Goal: Task Accomplishment & Management: Manage account settings

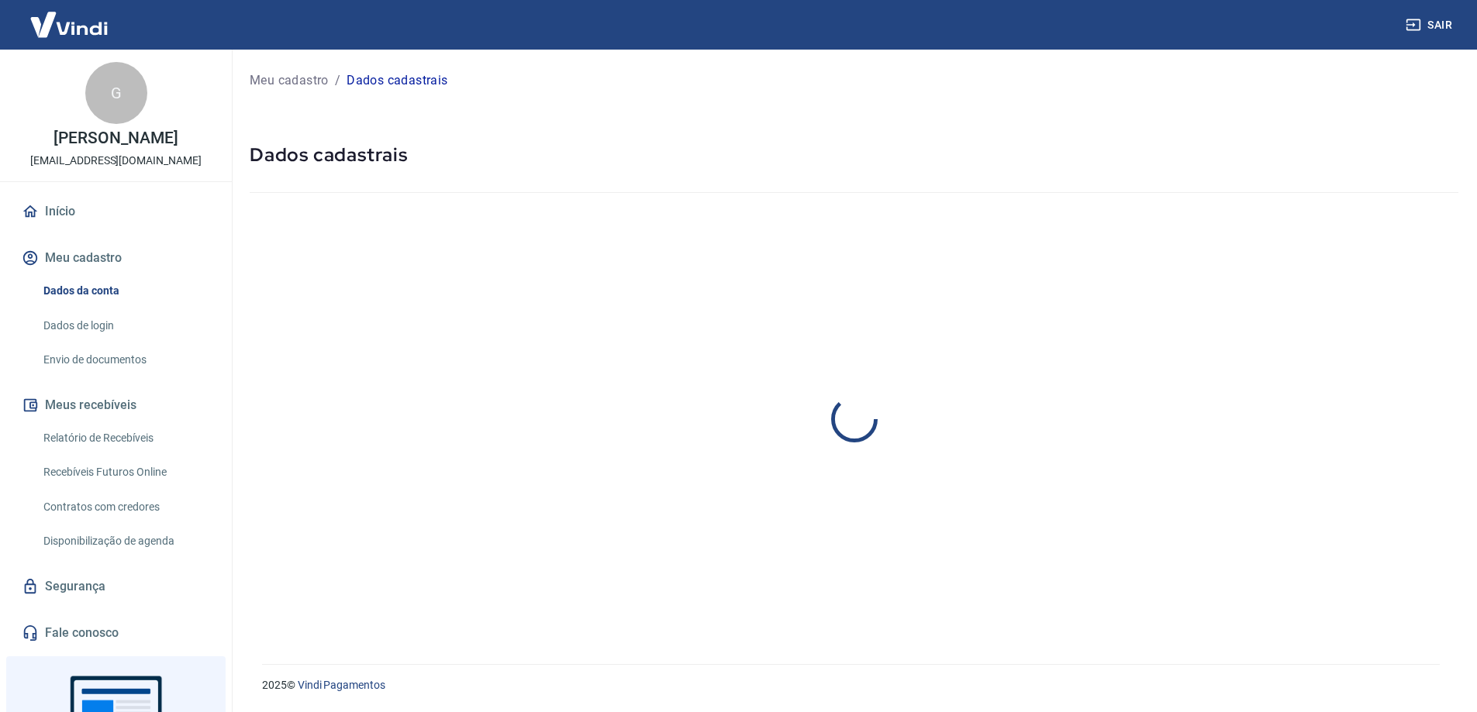
select select "ES"
select select "business"
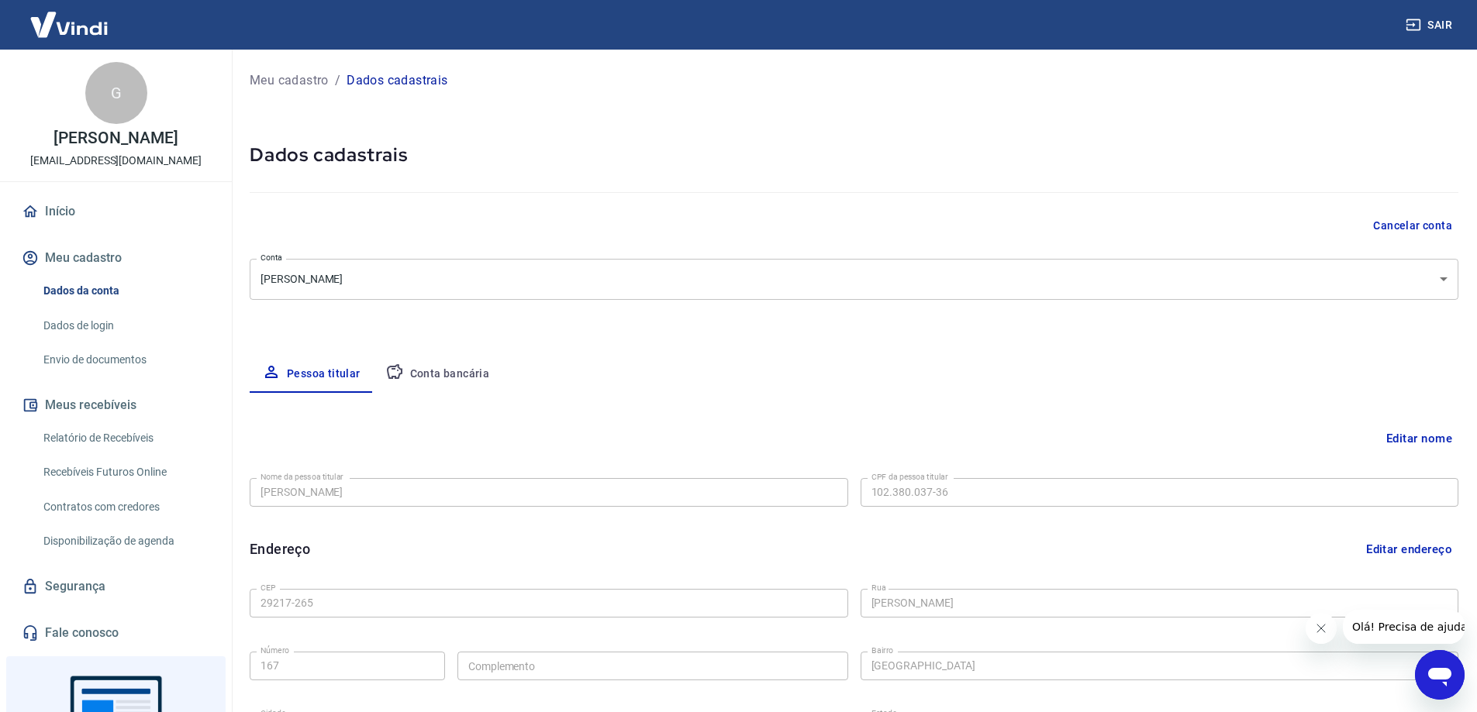
click at [1419, 224] on button "Cancelar conta" at bounding box center [1412, 226] width 91 height 29
click at [1410, 222] on button "Cancelar conta" at bounding box center [1412, 226] width 91 height 29
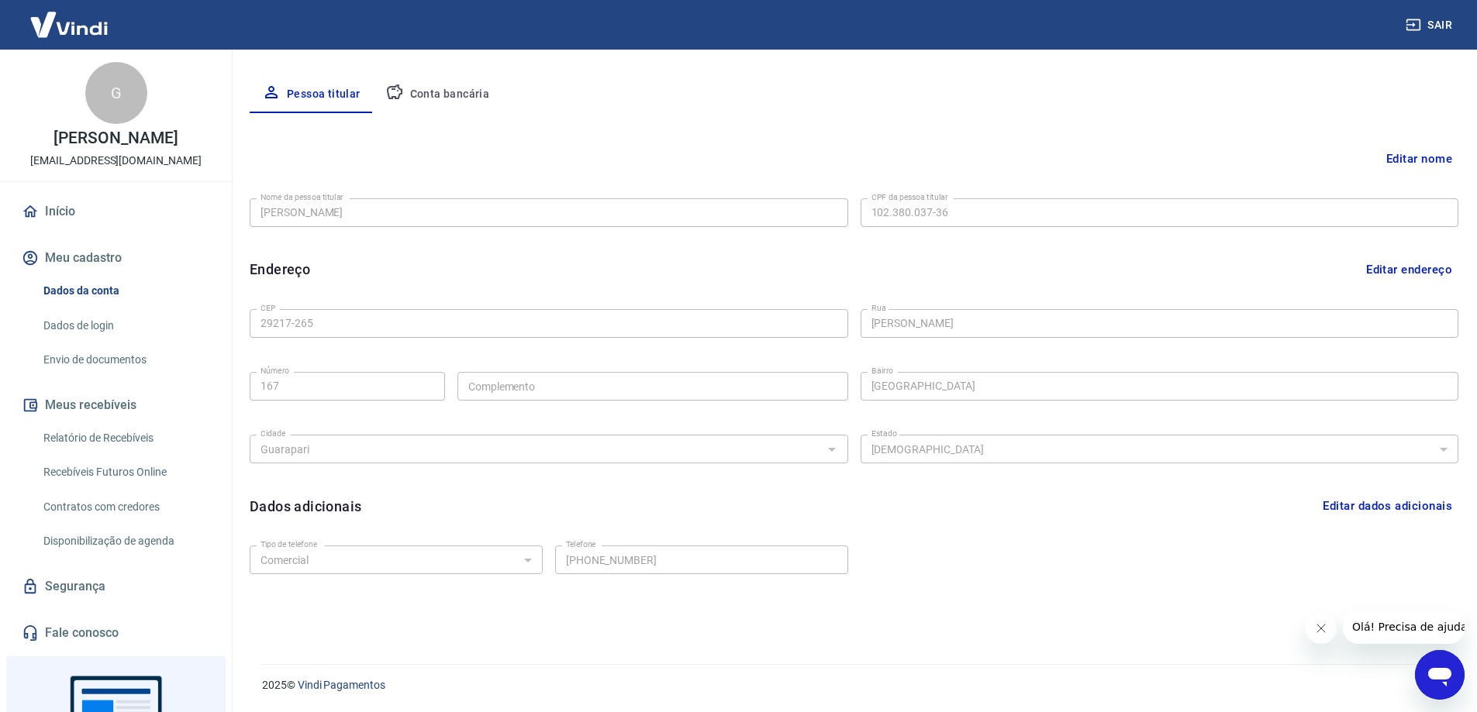
scroll to position [47, 0]
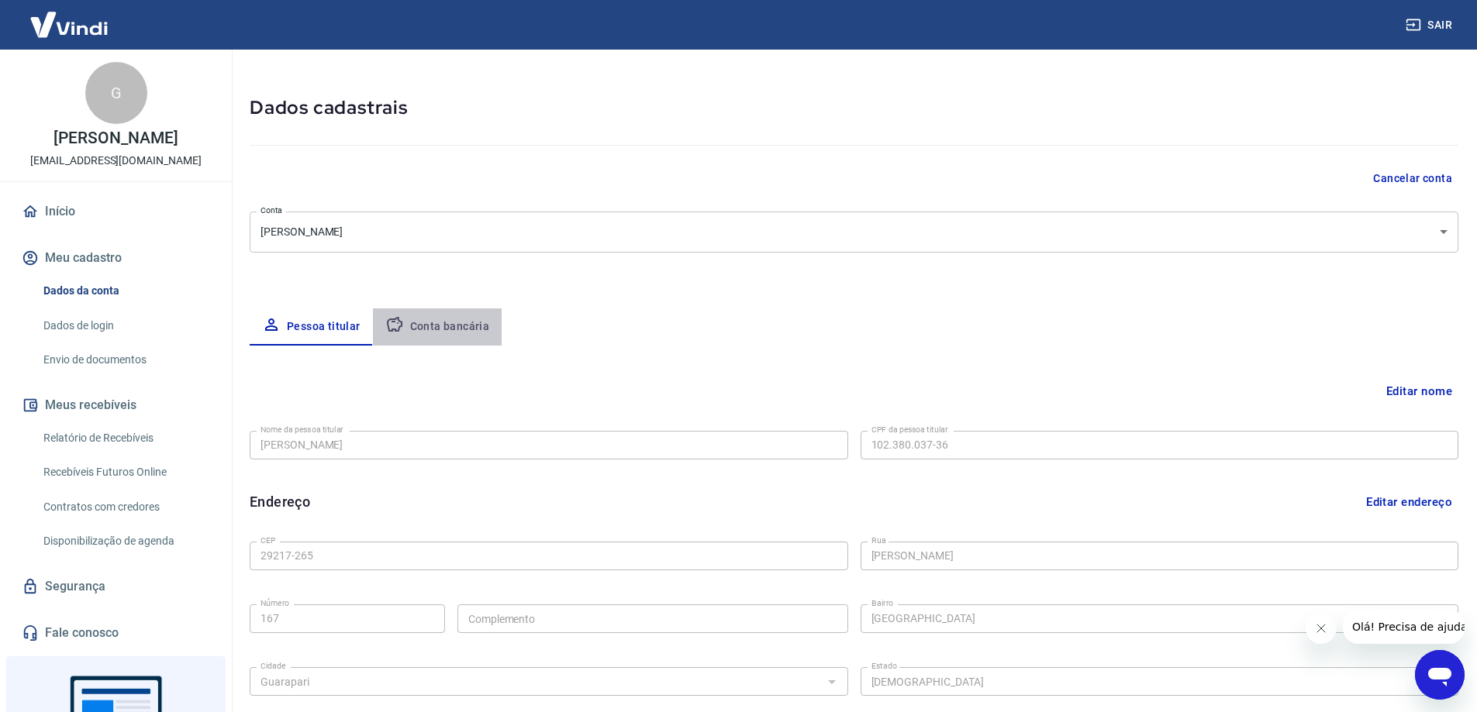
click at [454, 329] on button "Conta bancária" at bounding box center [437, 326] width 129 height 37
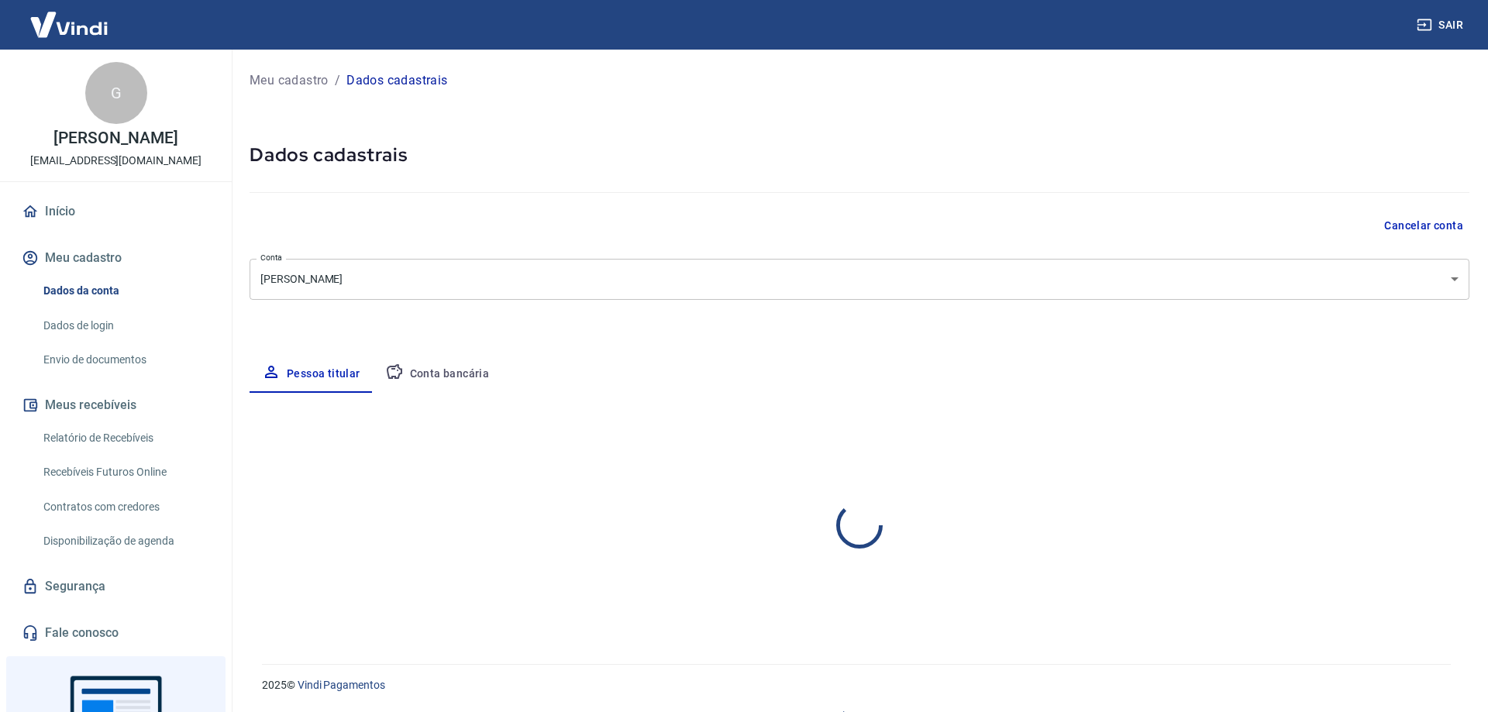
select select "ES"
select select "business"
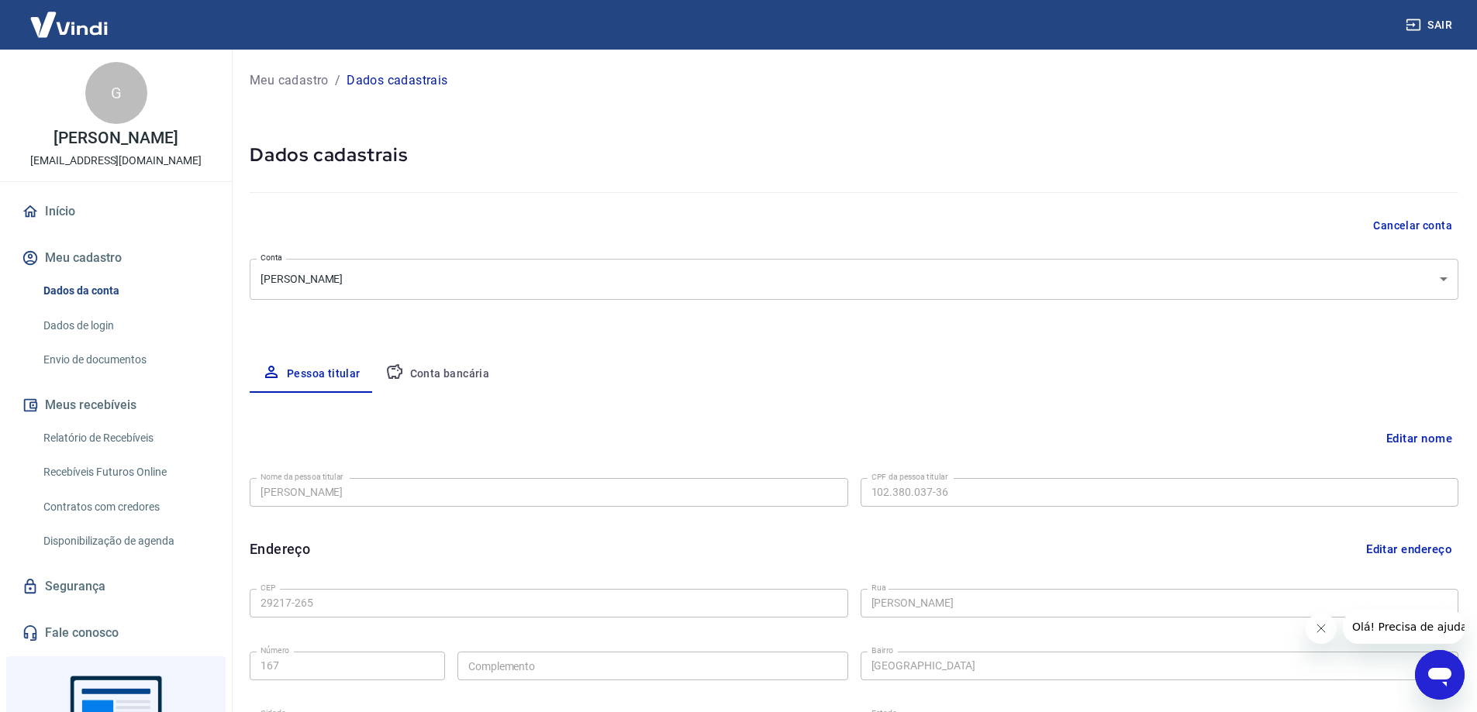
click at [1411, 226] on button "Cancelar conta" at bounding box center [1412, 226] width 91 height 29
click at [1429, 29] on button "Sair" at bounding box center [1430, 25] width 56 height 29
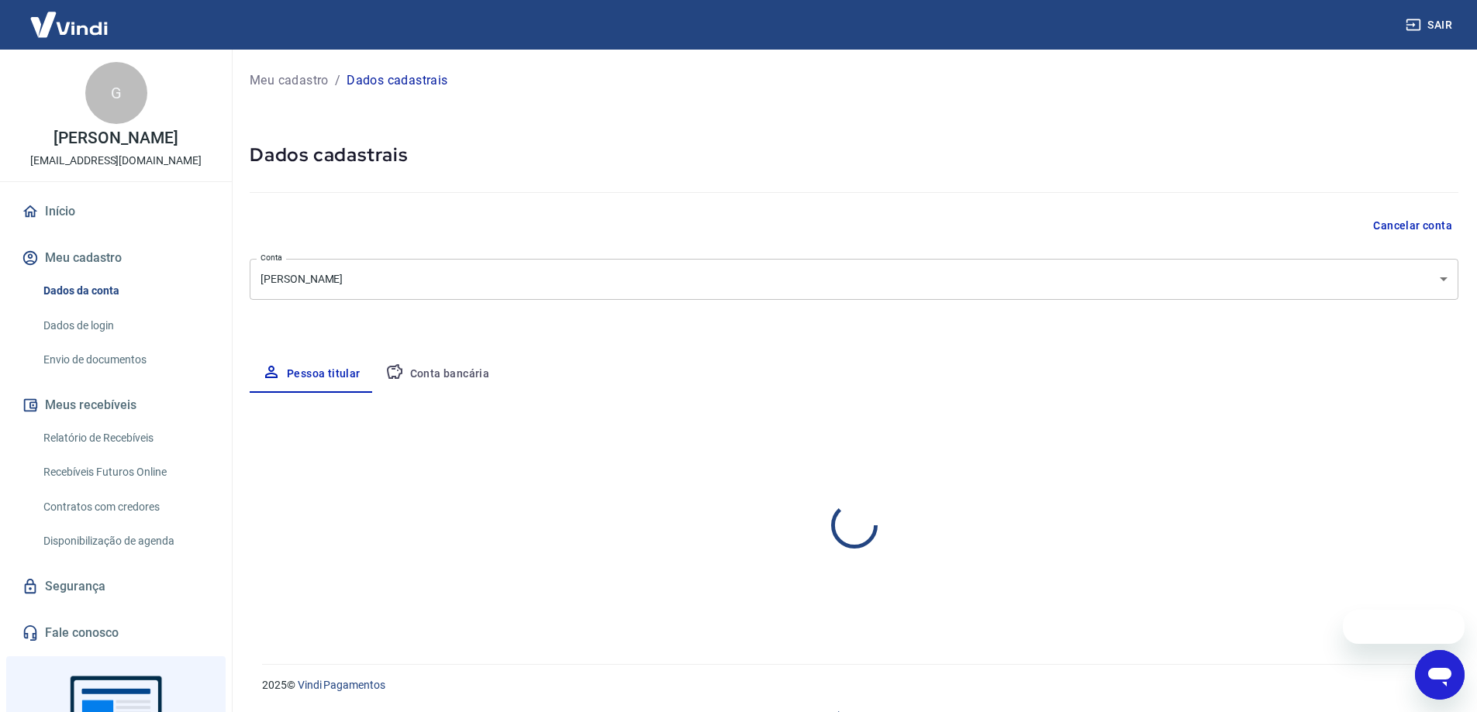
select select "ES"
select select "business"
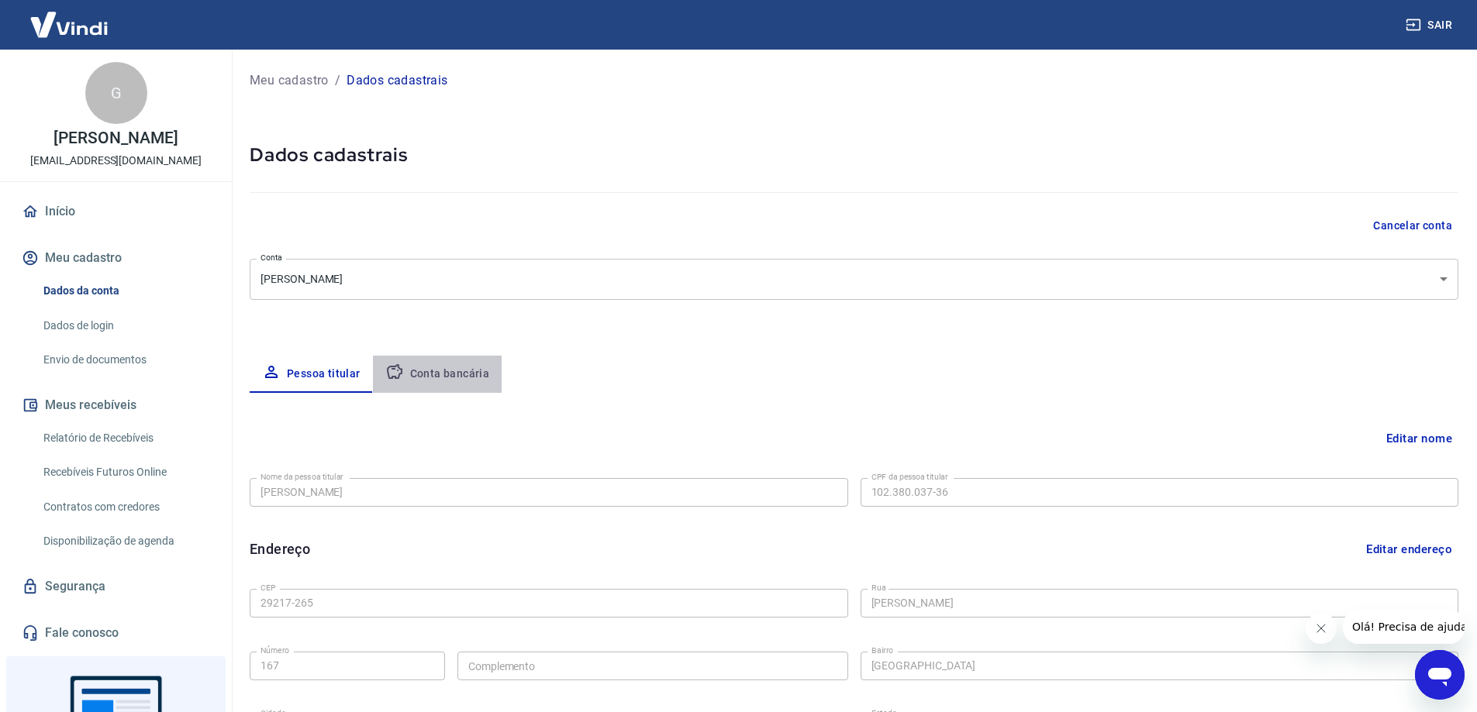
click at [447, 371] on button "Conta bancária" at bounding box center [437, 374] width 129 height 37
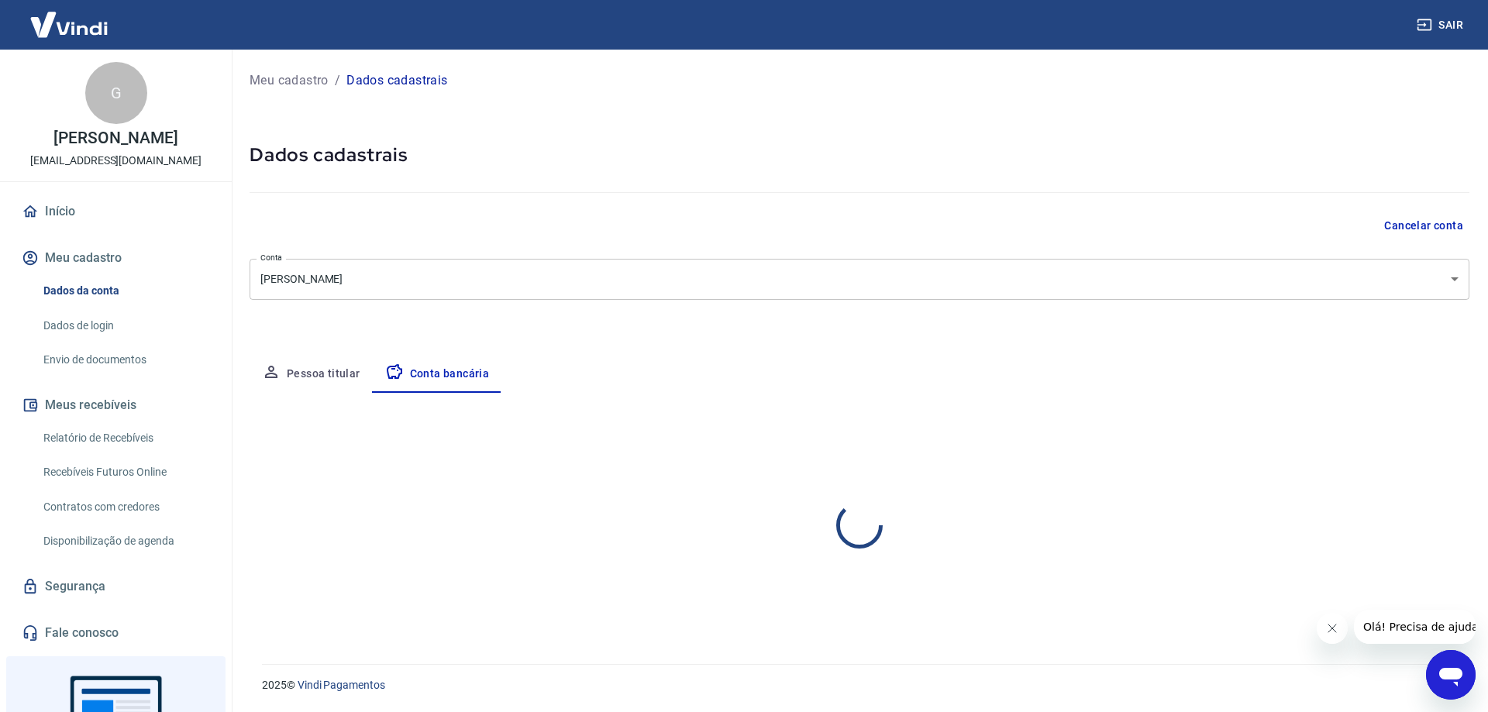
select select "1"
click at [123, 142] on p "[PERSON_NAME]" at bounding box center [115, 138] width 124 height 16
click at [778, 282] on body "Sair G Gabriela Vizzoni Mezadri rezzendegabriel@gmail.com Início Meu cadastro D…" at bounding box center [744, 356] width 1488 height 712
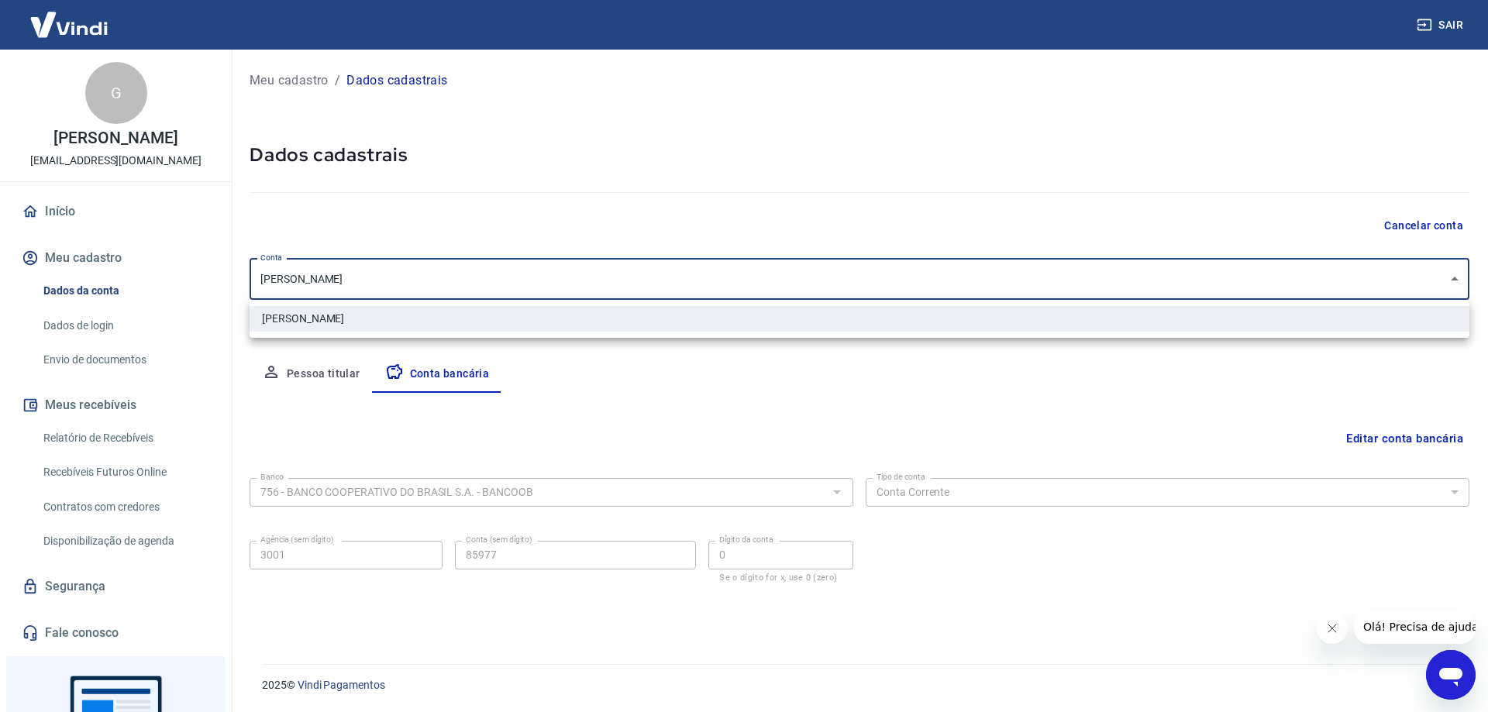
click at [639, 384] on div at bounding box center [744, 356] width 1488 height 712
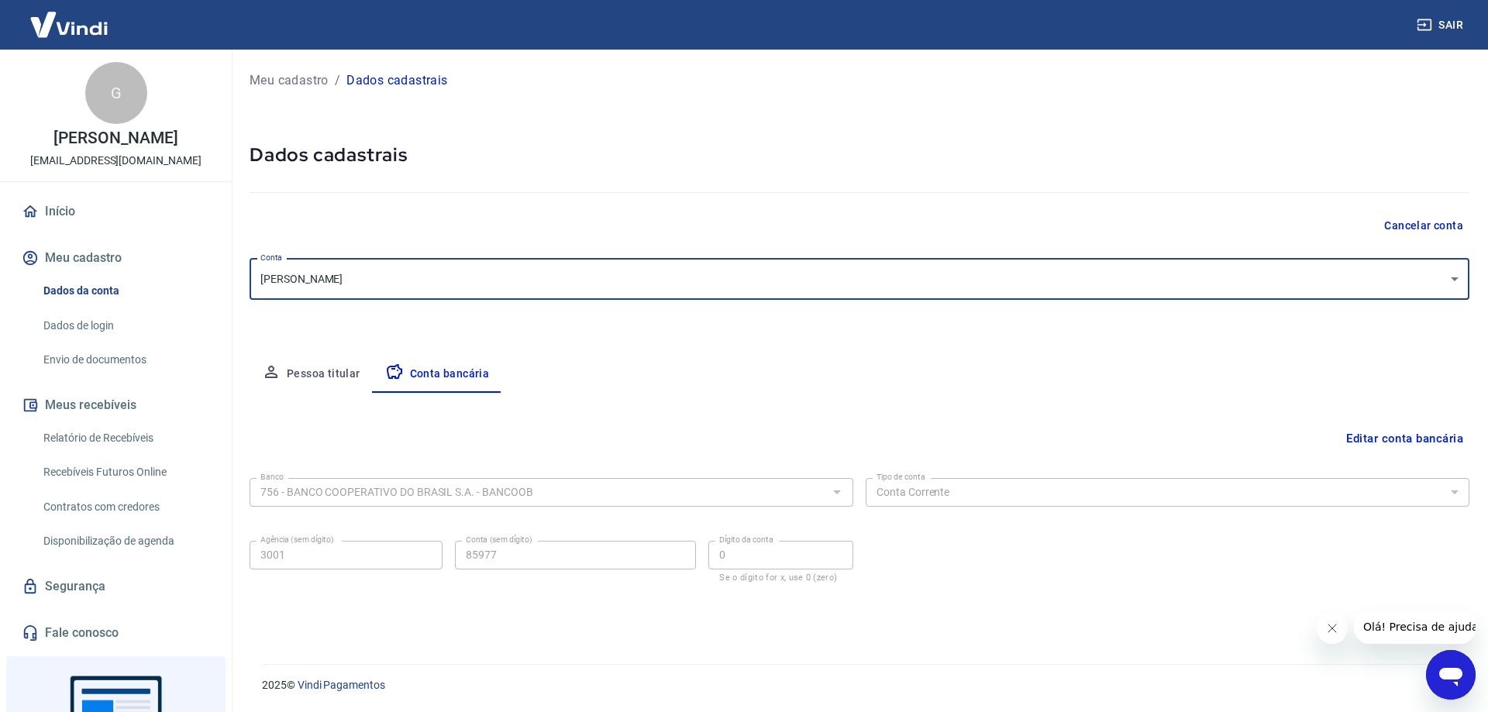
click at [324, 379] on button "Pessoa titular" at bounding box center [311, 374] width 123 height 37
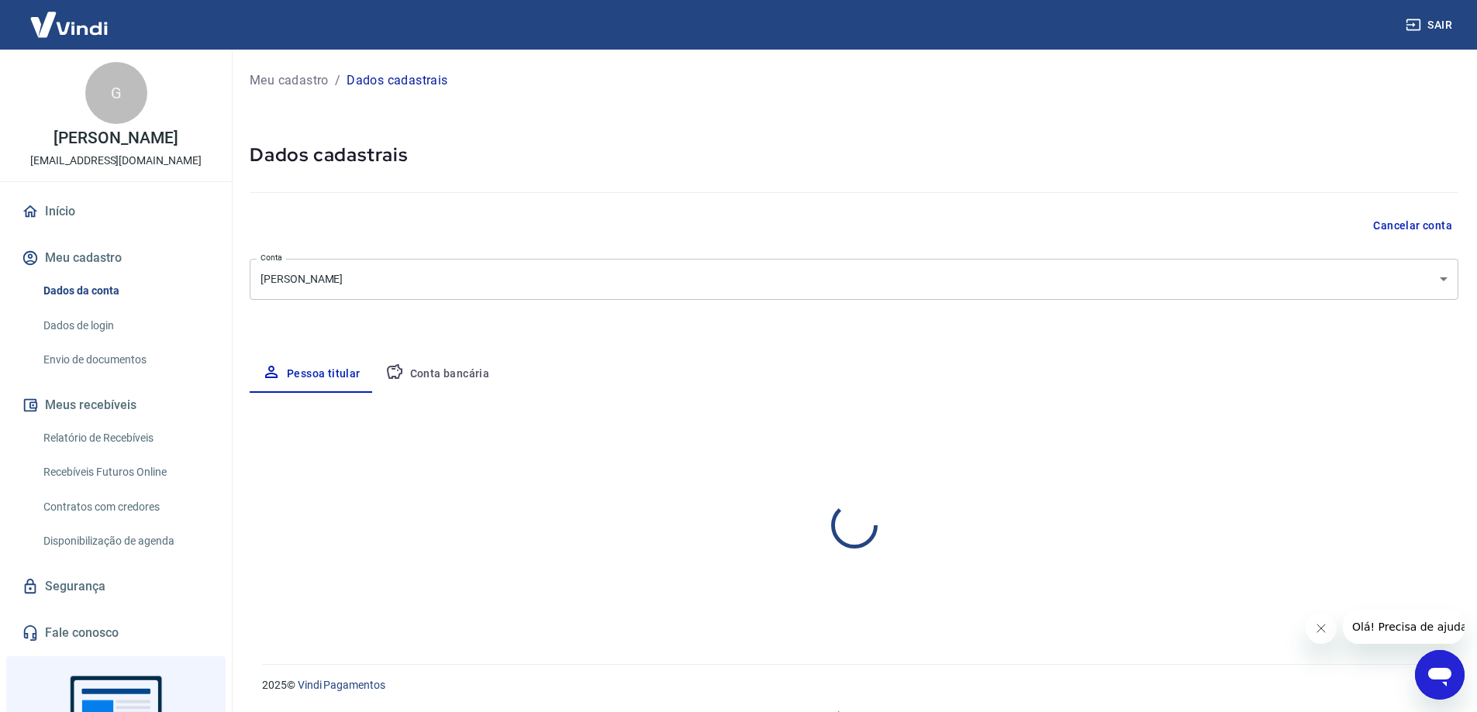
select select "ES"
select select "business"
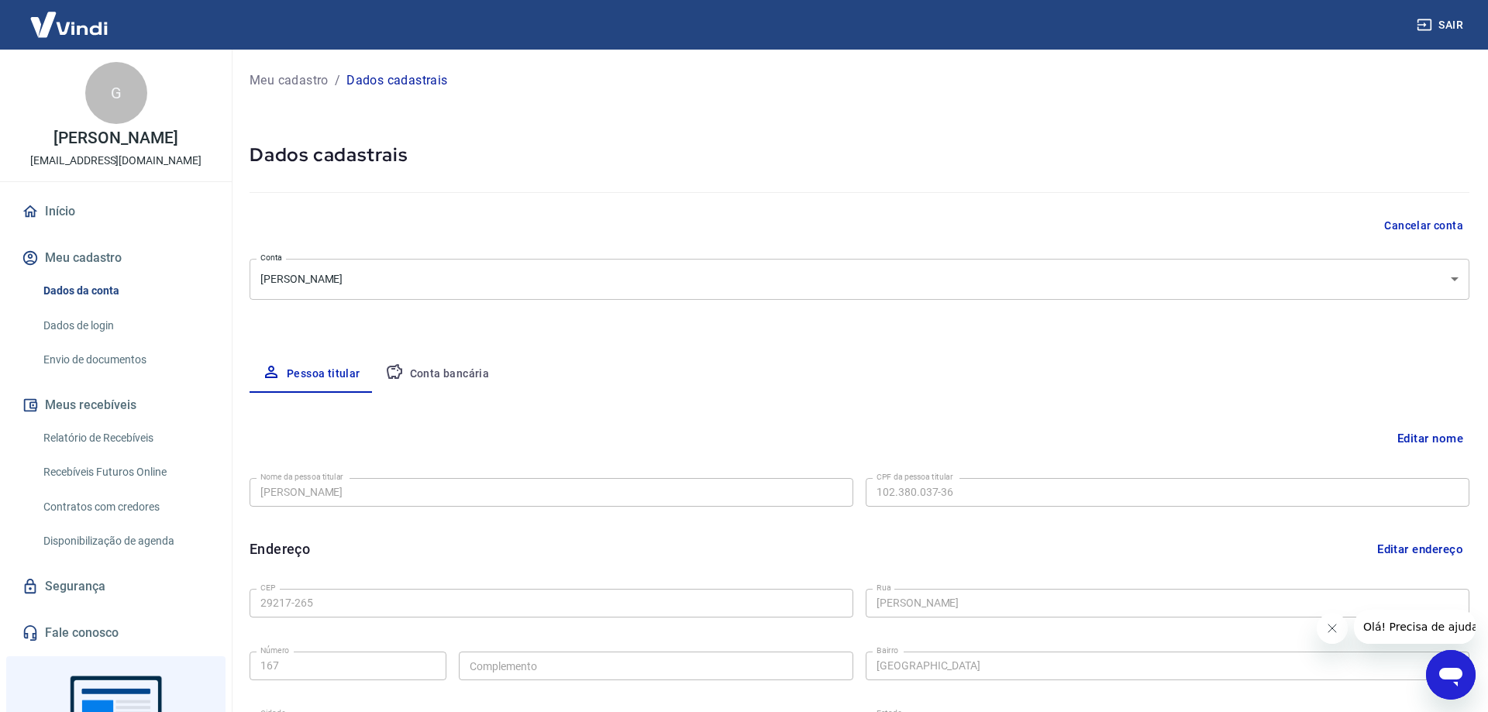
click at [501, 277] on body "Sair G Gabriela Vizzoni Mezadri rezzendegabriel@gmail.com Início Meu cadastro D…" at bounding box center [744, 356] width 1488 height 712
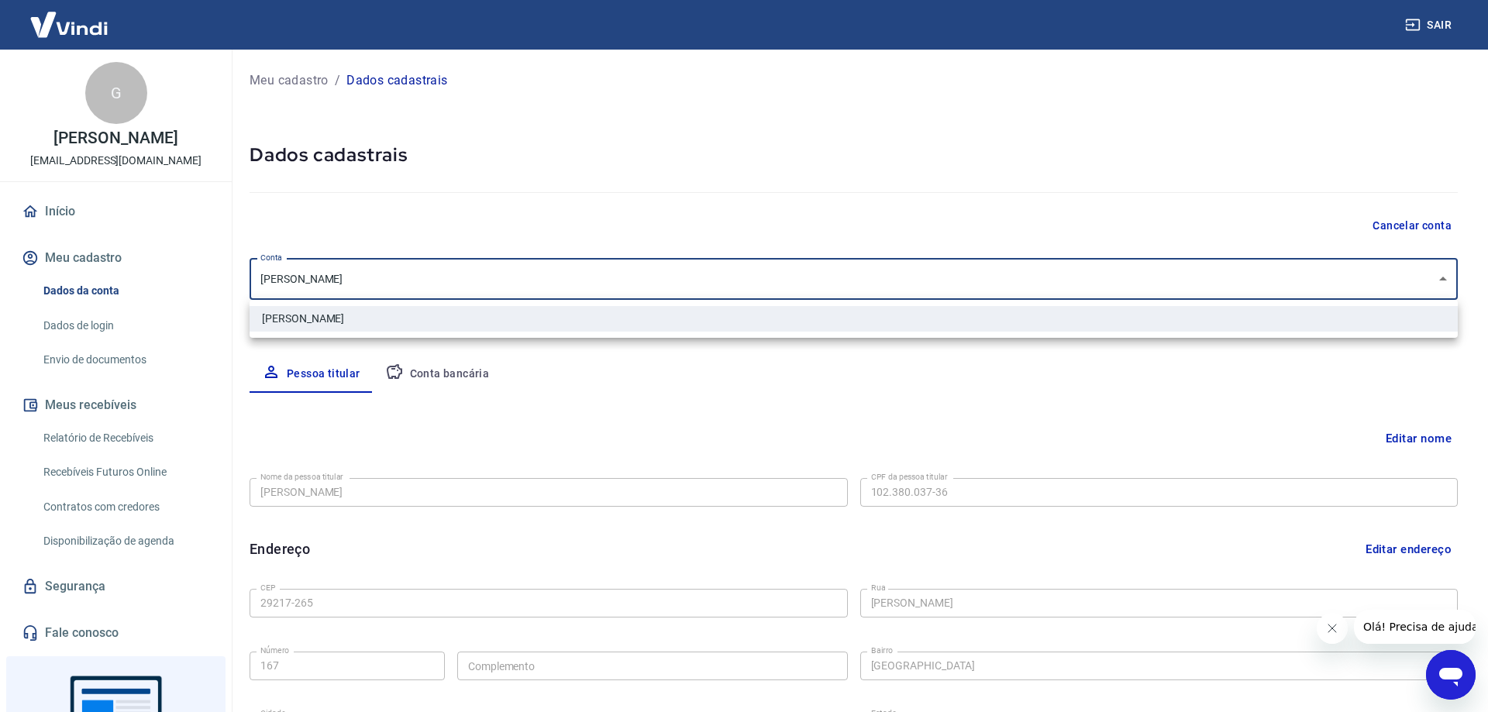
click at [501, 277] on div at bounding box center [744, 356] width 1488 height 712
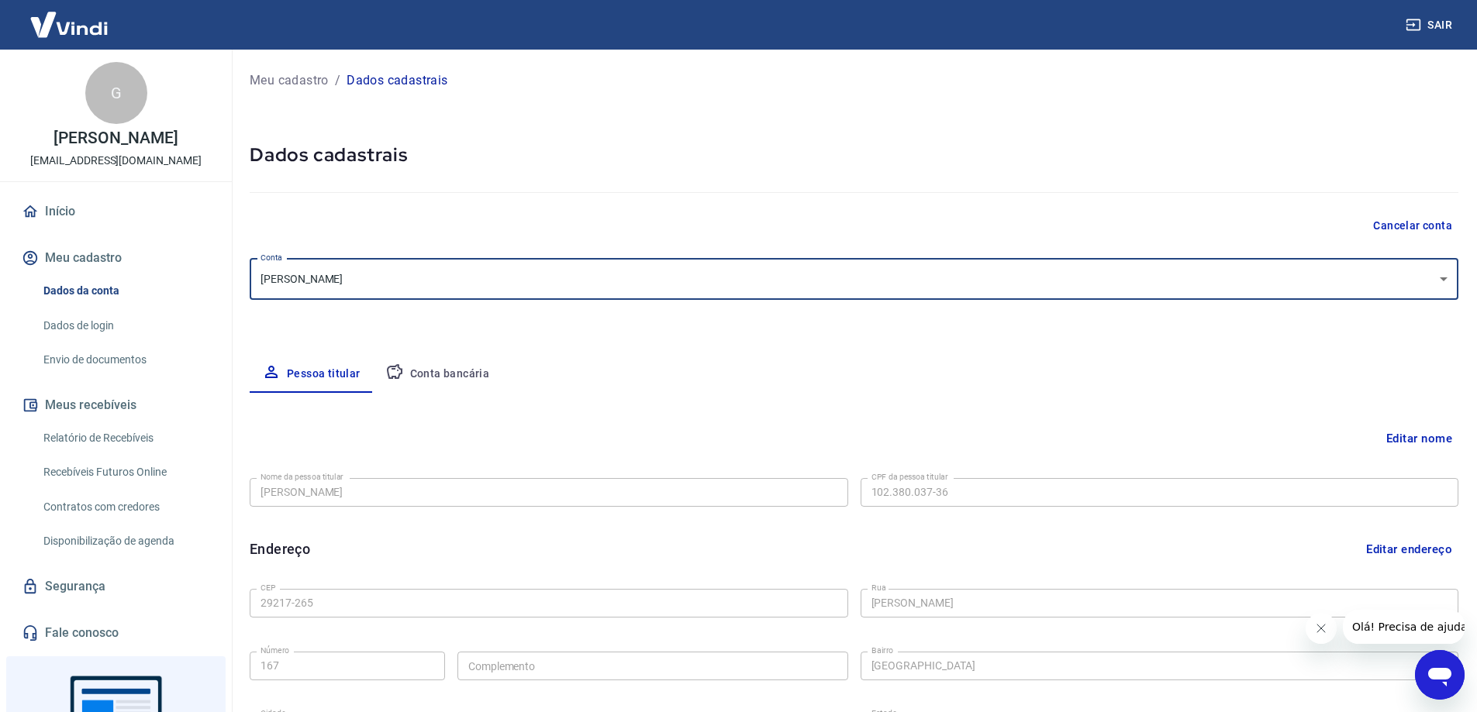
scroll to position [155, 0]
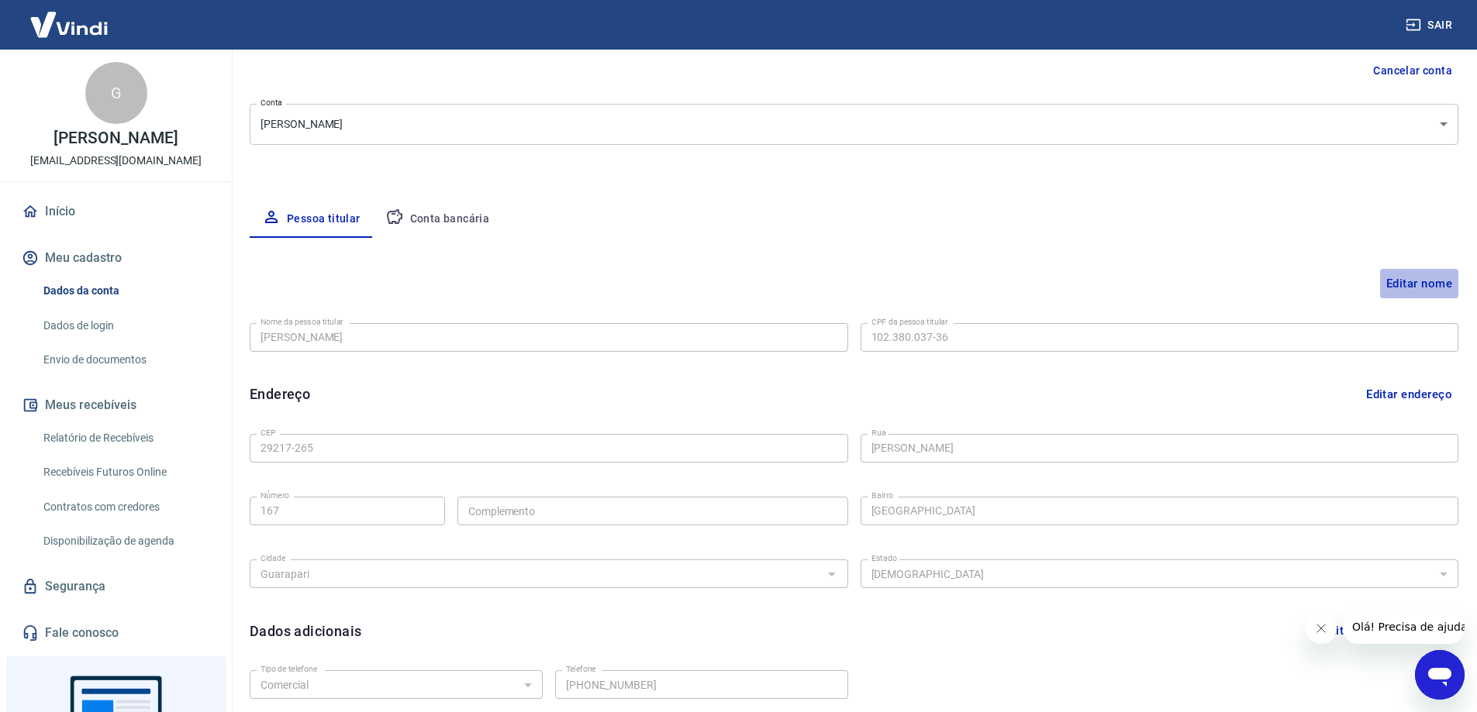
click at [1420, 290] on button "Editar nome" at bounding box center [1419, 283] width 78 height 29
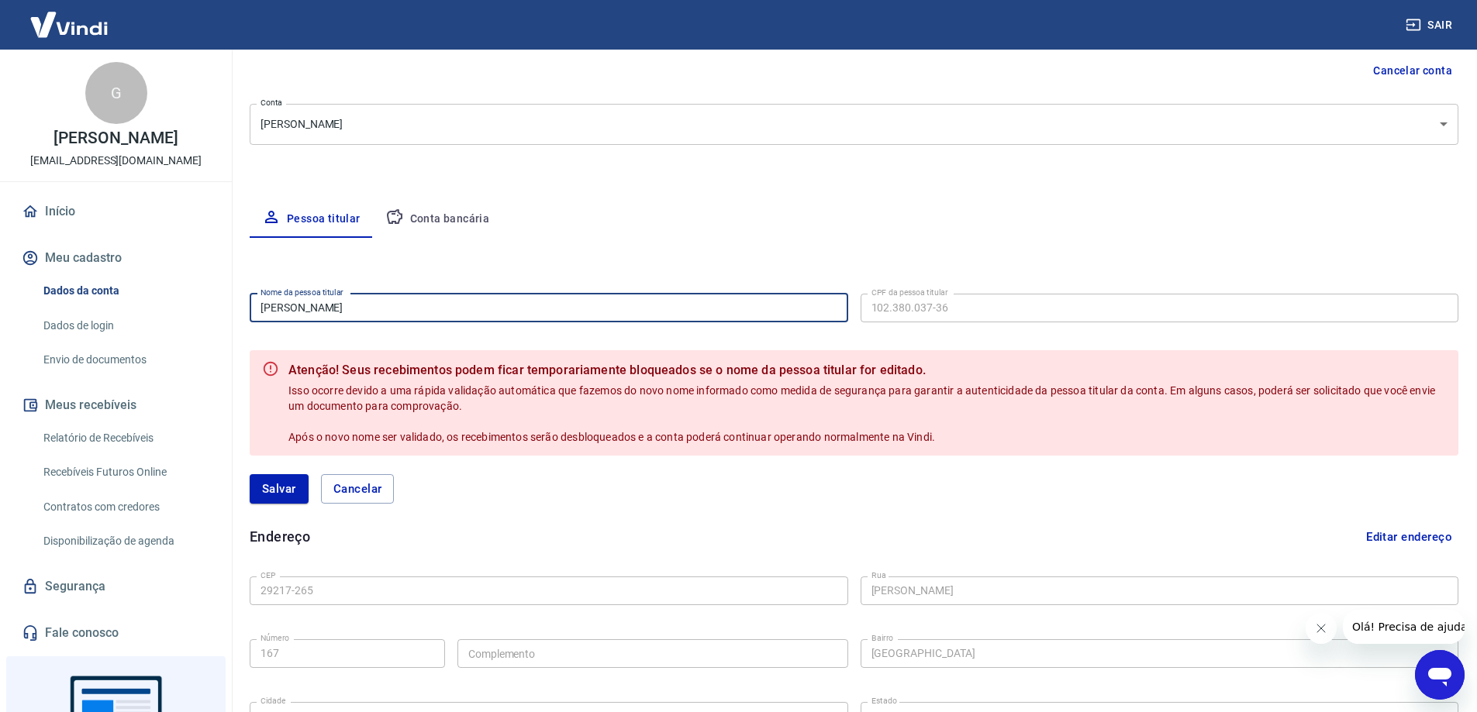
click at [605, 308] on input "Gabriela Vizzoni Mezadri" at bounding box center [549, 308] width 598 height 29
type input "Gildson Souza Corrêa"
click at [296, 487] on button "Salvar" at bounding box center [279, 488] width 59 height 29
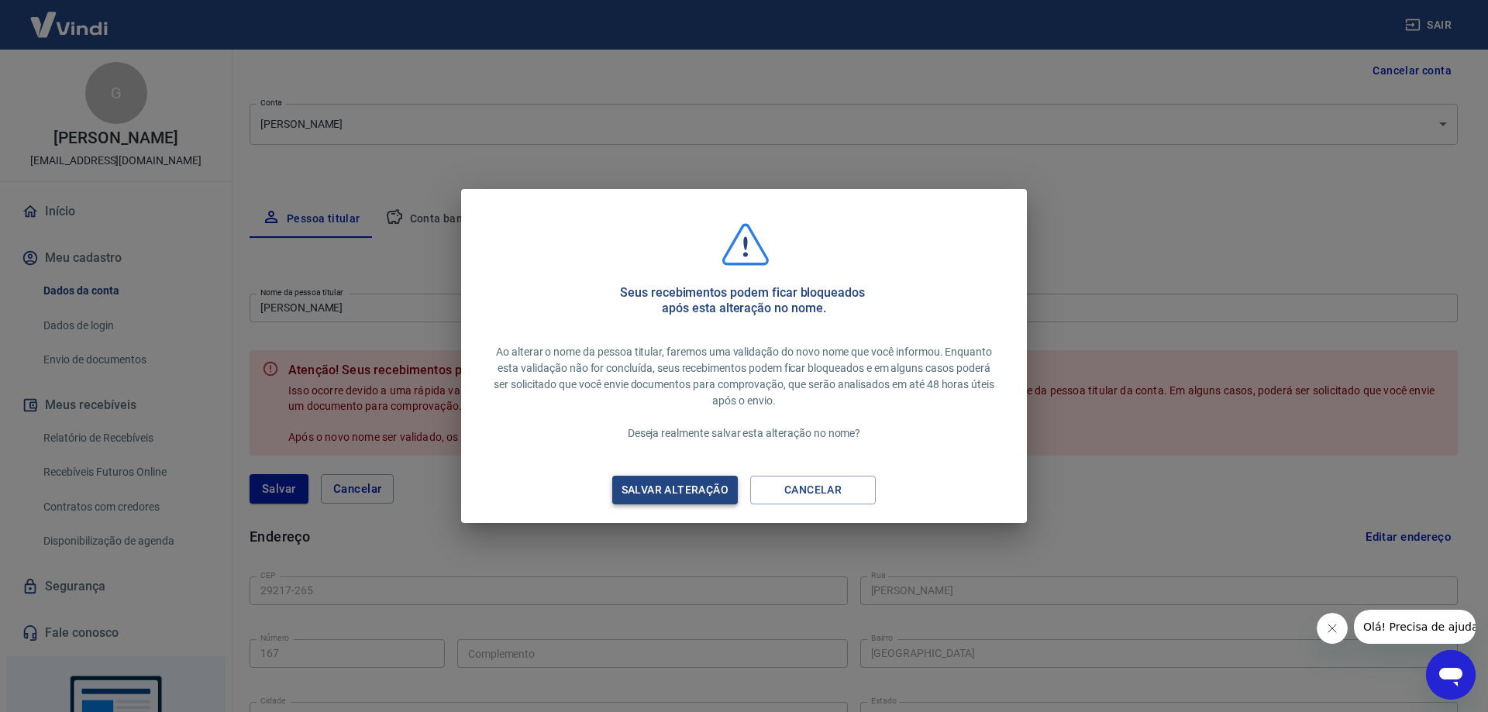
click at [691, 483] on div "Salvar alteração" at bounding box center [675, 490] width 144 height 19
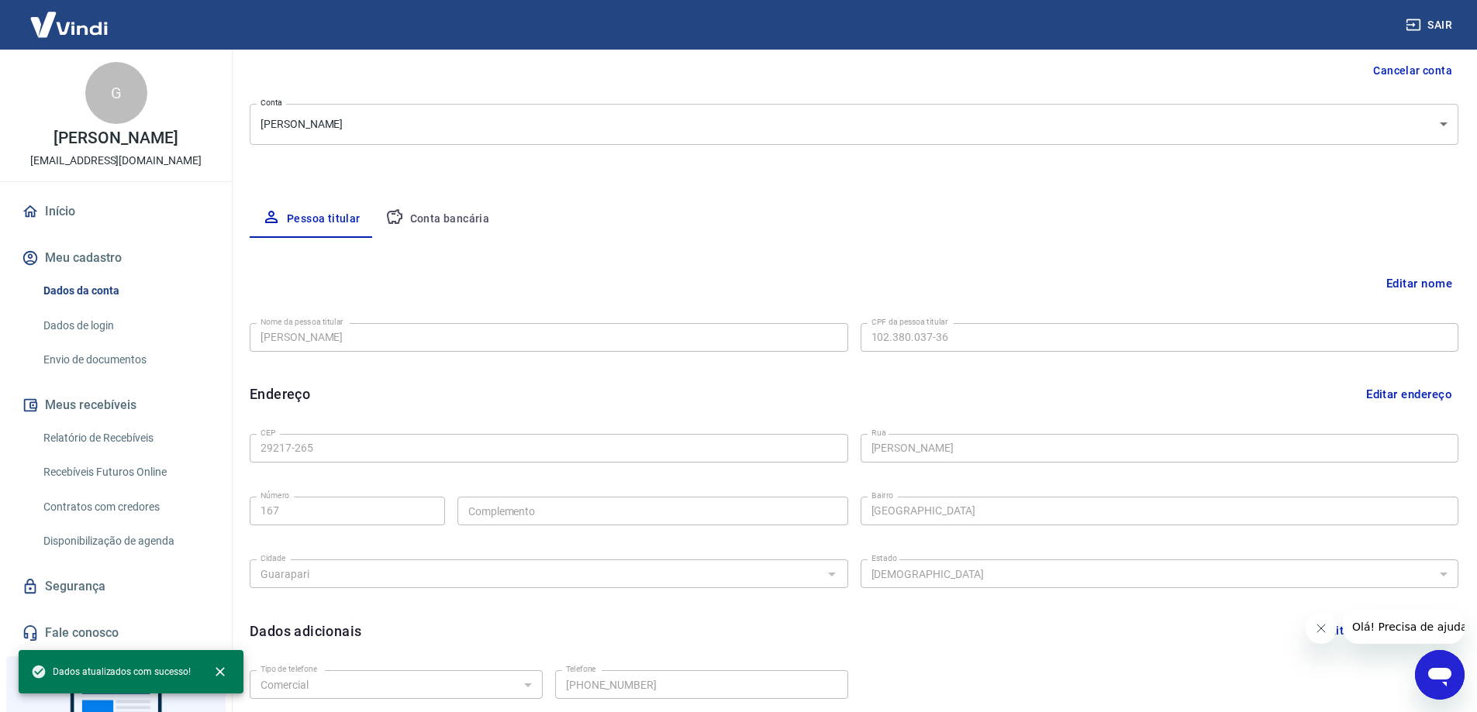
click at [455, 220] on button "Conta bancária" at bounding box center [437, 219] width 129 height 37
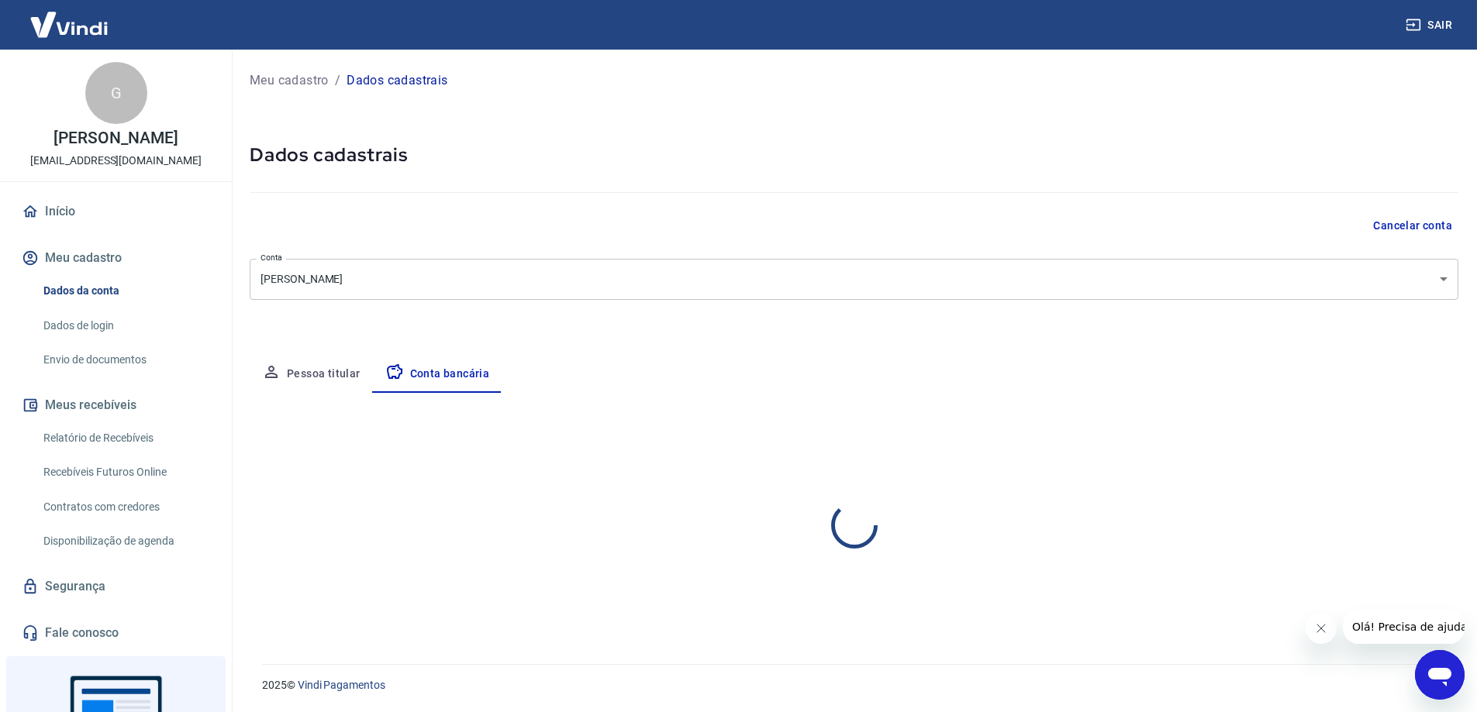
scroll to position [0, 0]
select select "1"
click at [485, 281] on body "Sair G Gabriela Vizzoni Mezadri rezzendegabriel@gmail.com Início Meu cadastro D…" at bounding box center [744, 356] width 1488 height 712
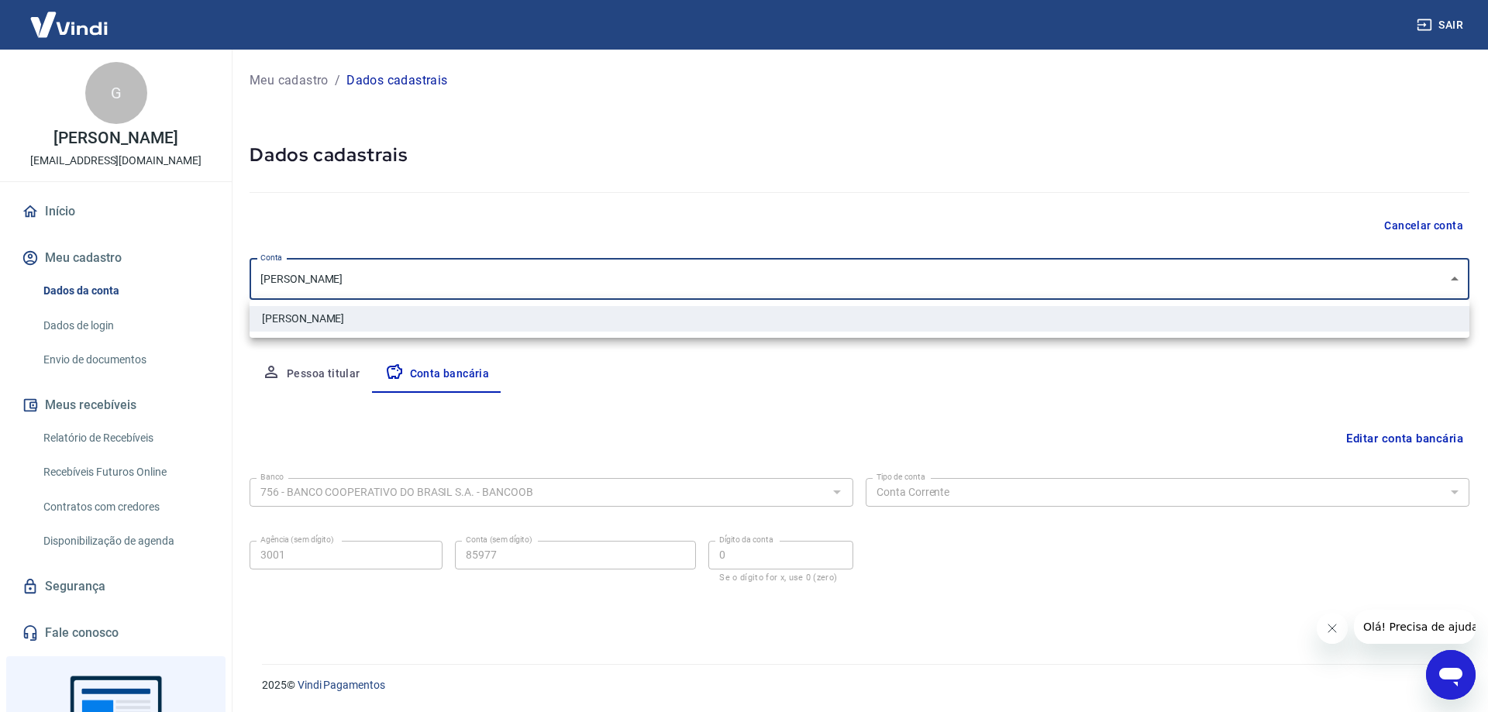
click at [485, 281] on div at bounding box center [744, 356] width 1488 height 712
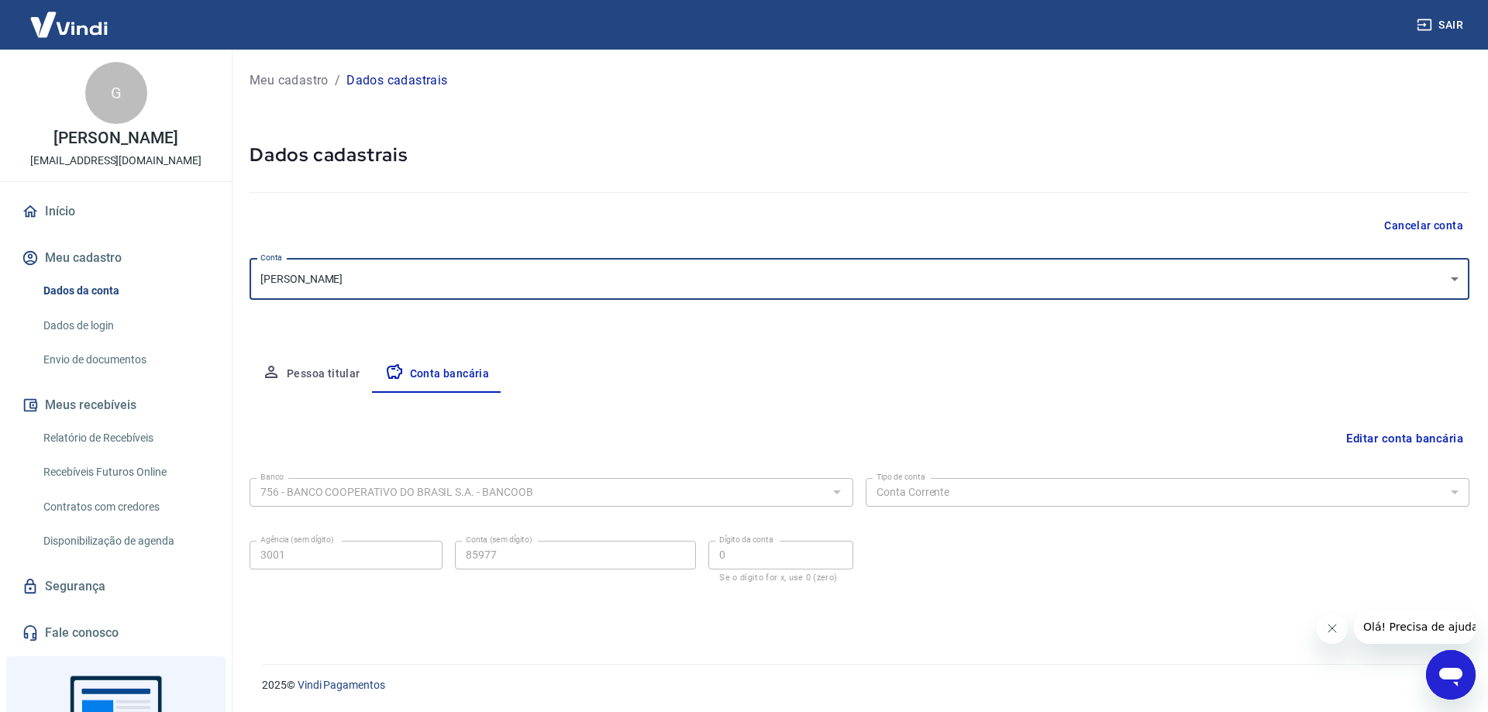
click at [329, 367] on button "Pessoa titular" at bounding box center [311, 374] width 123 height 37
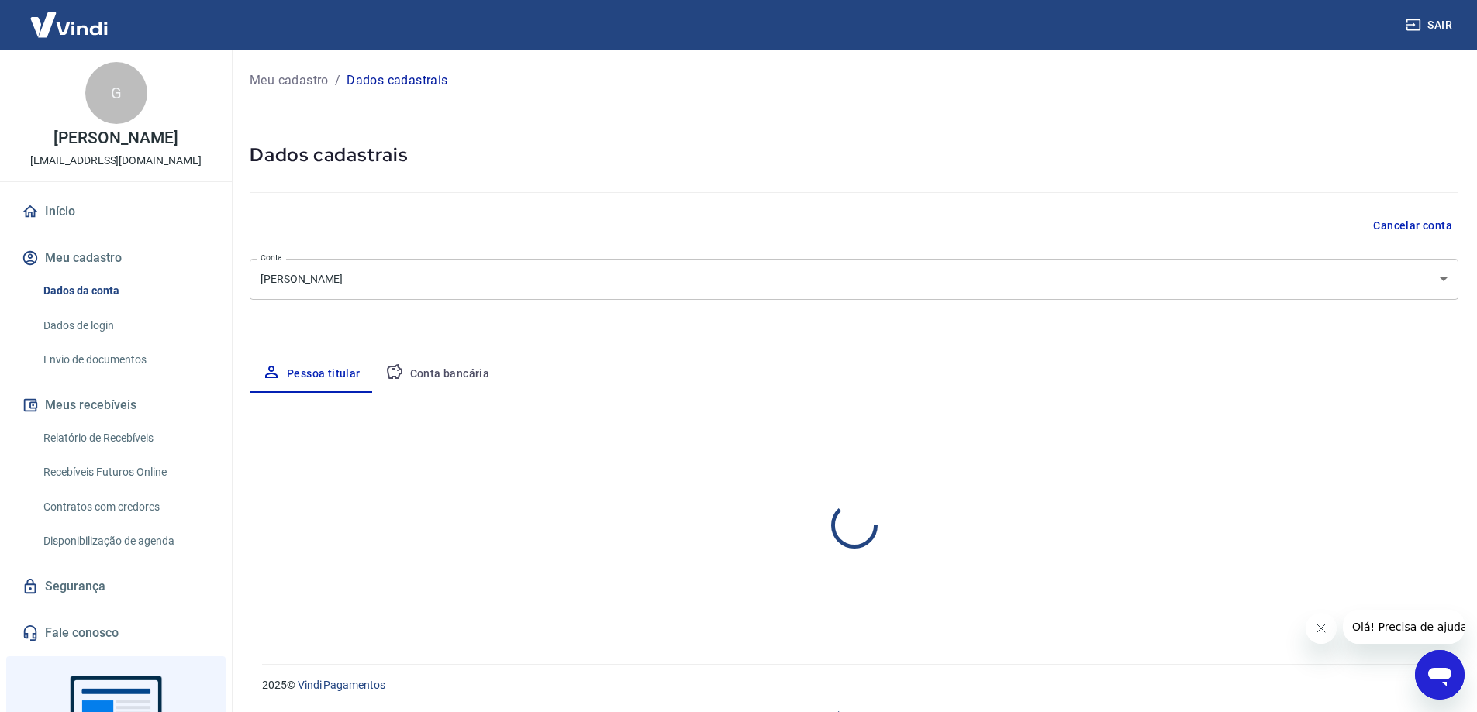
select select "ES"
select select "business"
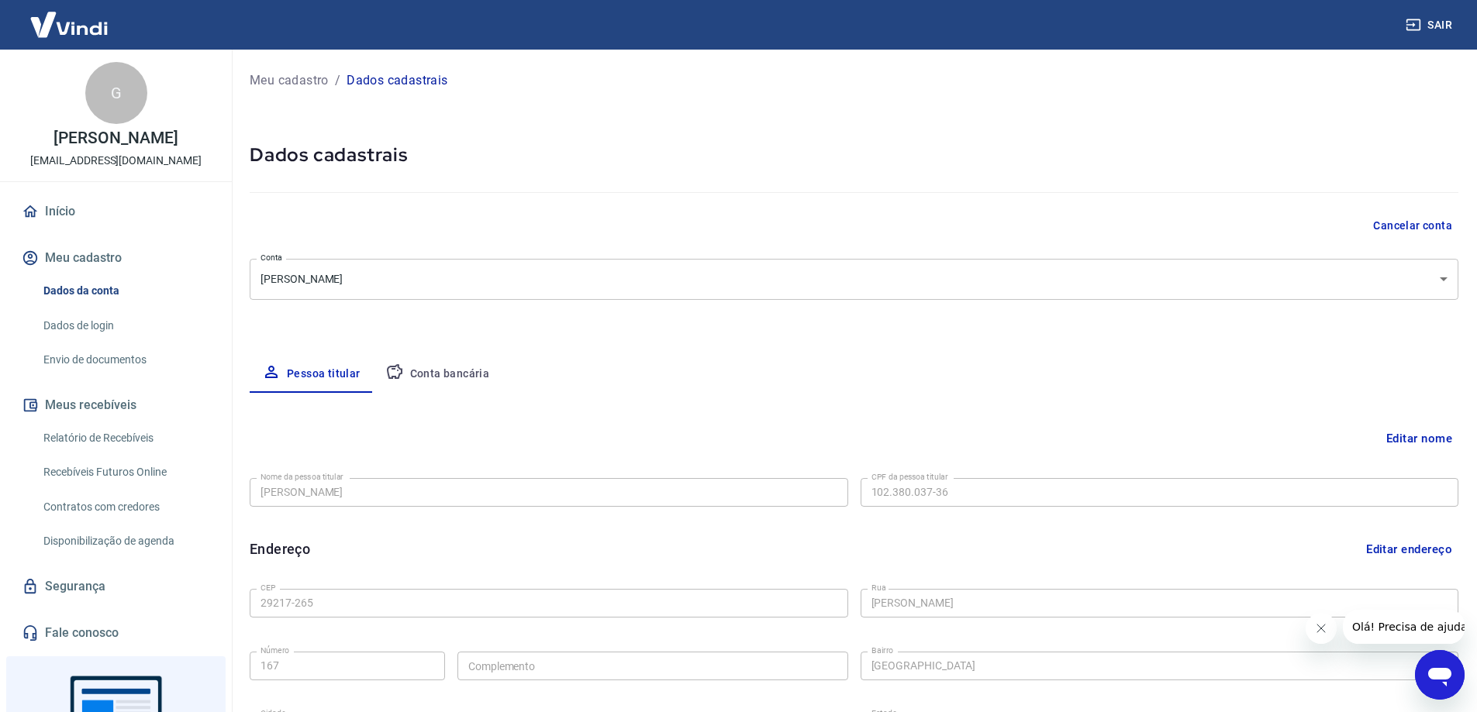
click at [94, 329] on link "Dados de login" at bounding box center [125, 326] width 176 height 32
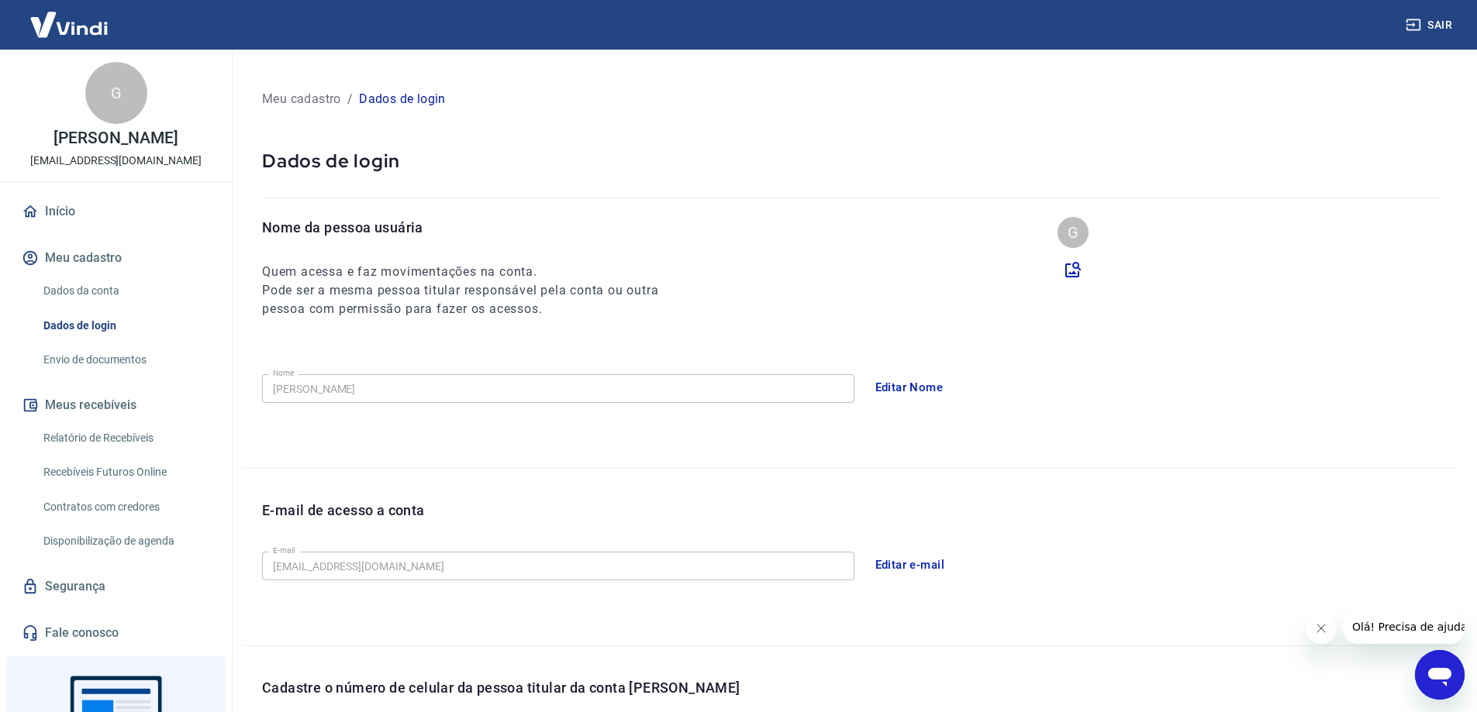
click at [900, 385] on button "Editar Nome" at bounding box center [909, 387] width 85 height 33
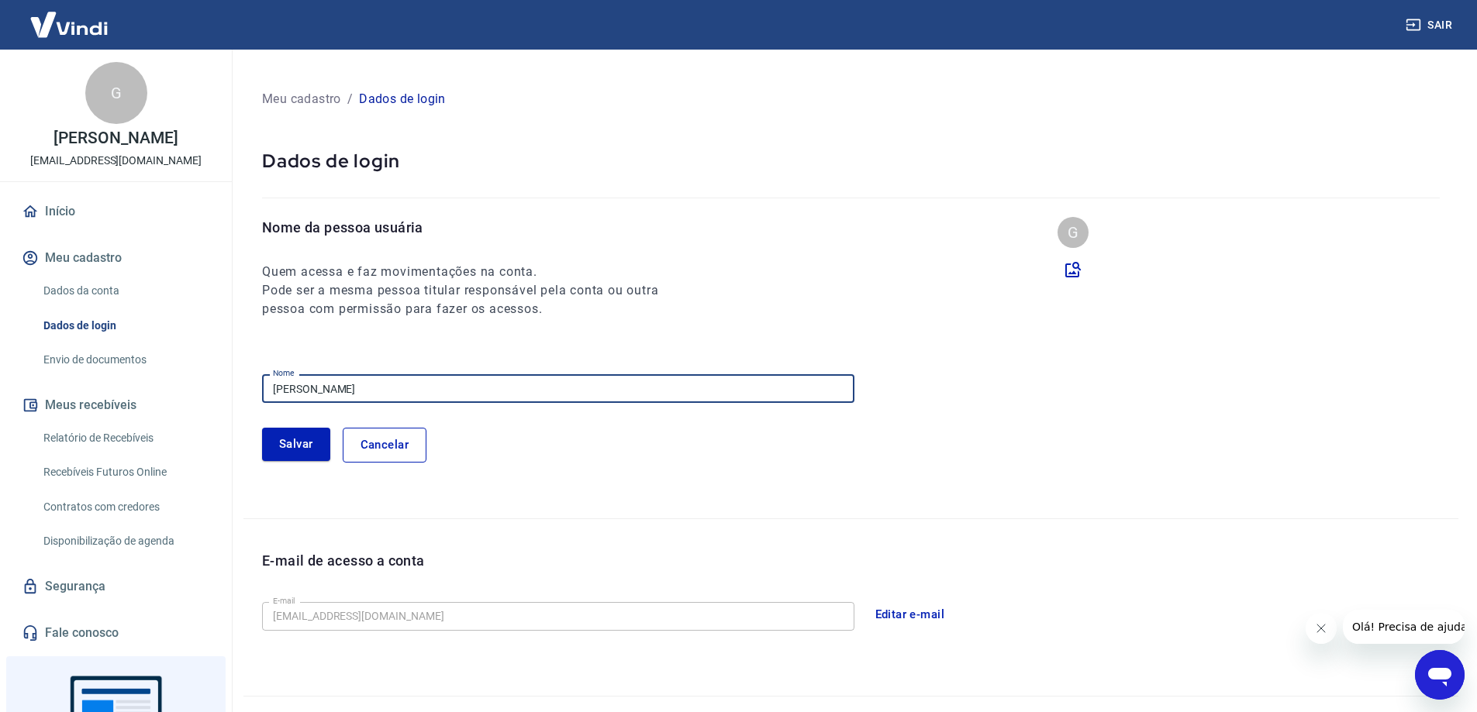
drag, startPoint x: 424, startPoint y: 383, endPoint x: 237, endPoint y: 387, distance: 186.8
click at [237, 387] on div "Meu cadastro / Dados de login Dados de login Nome da pessoa usuária Quem acessa…" at bounding box center [851, 513] width 1252 height 926
type input "Gildson Souza Corrêa"
click at [302, 446] on button "Salvar" at bounding box center [296, 444] width 68 height 33
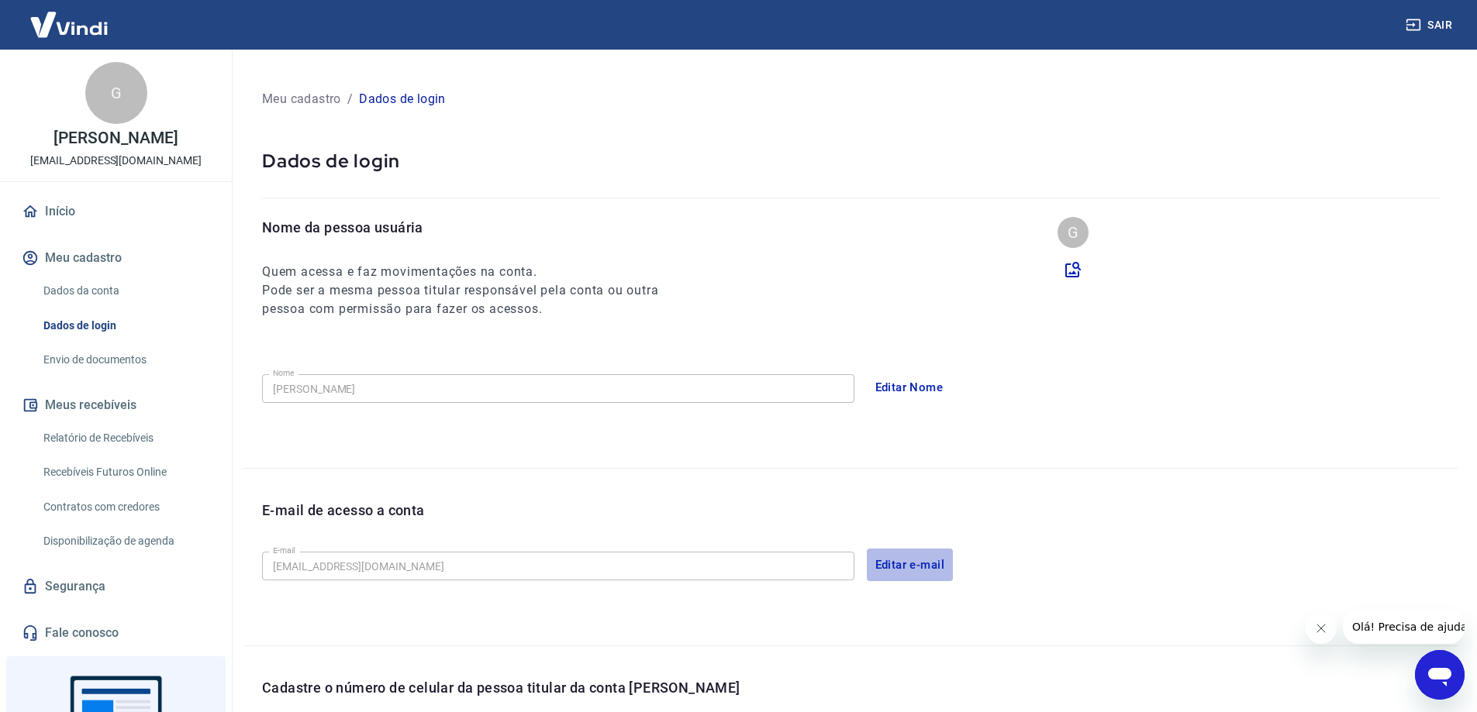
click at [912, 566] on button "Editar e-mail" at bounding box center [910, 565] width 87 height 33
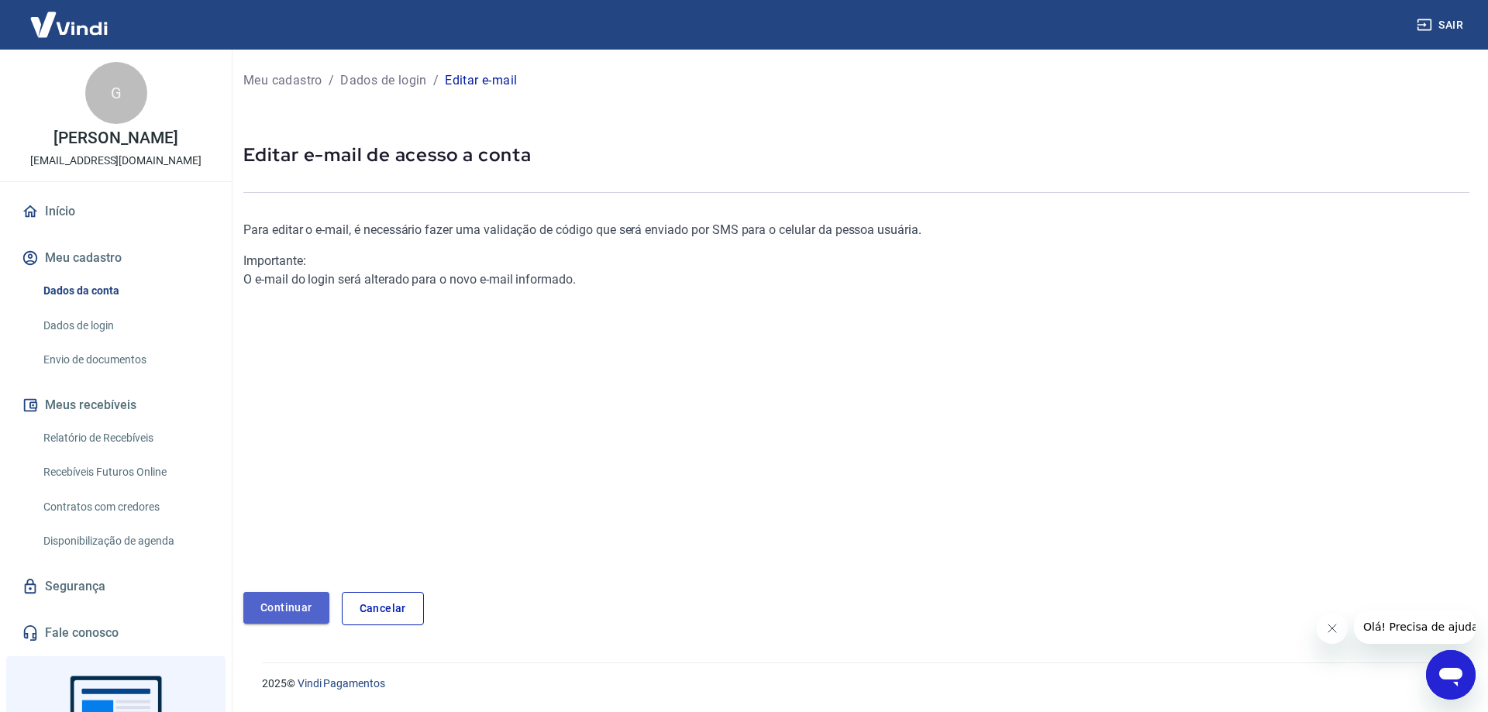
click at [298, 605] on link "Continuar" at bounding box center [286, 608] width 86 height 32
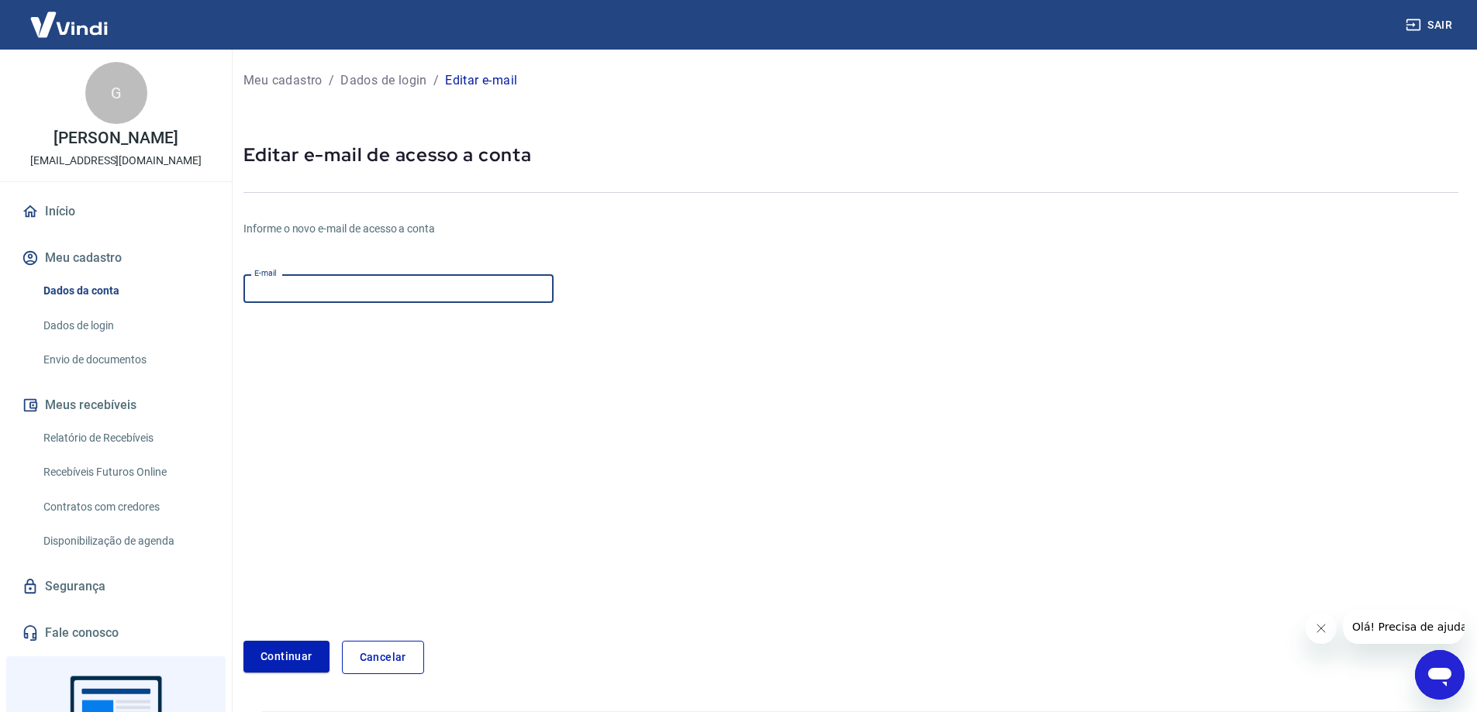
click at [327, 290] on input "E-mail" at bounding box center [398, 288] width 310 height 29
type input "woodcustom.19@gmail.com"
click at [292, 654] on button "Continuar" at bounding box center [286, 657] width 86 height 32
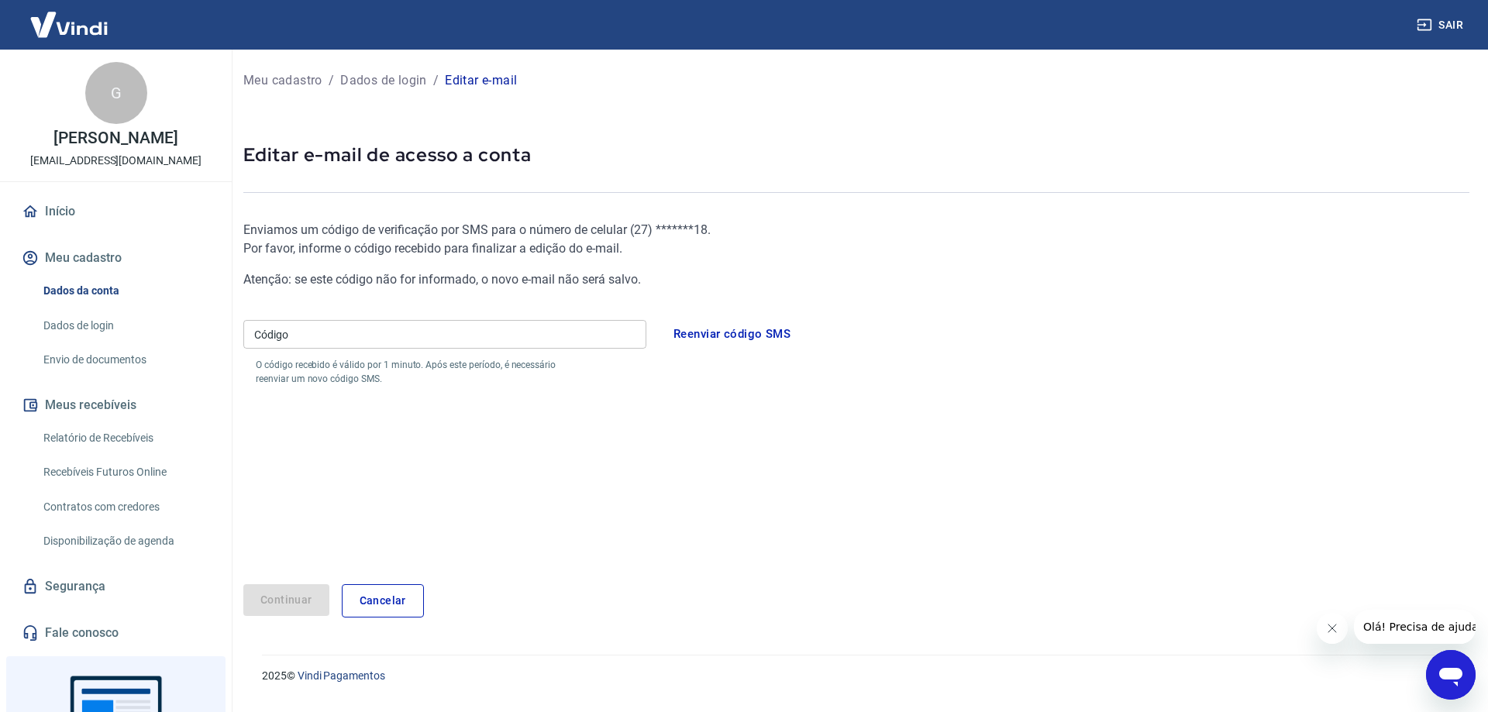
click at [464, 331] on input "Código" at bounding box center [444, 334] width 403 height 29
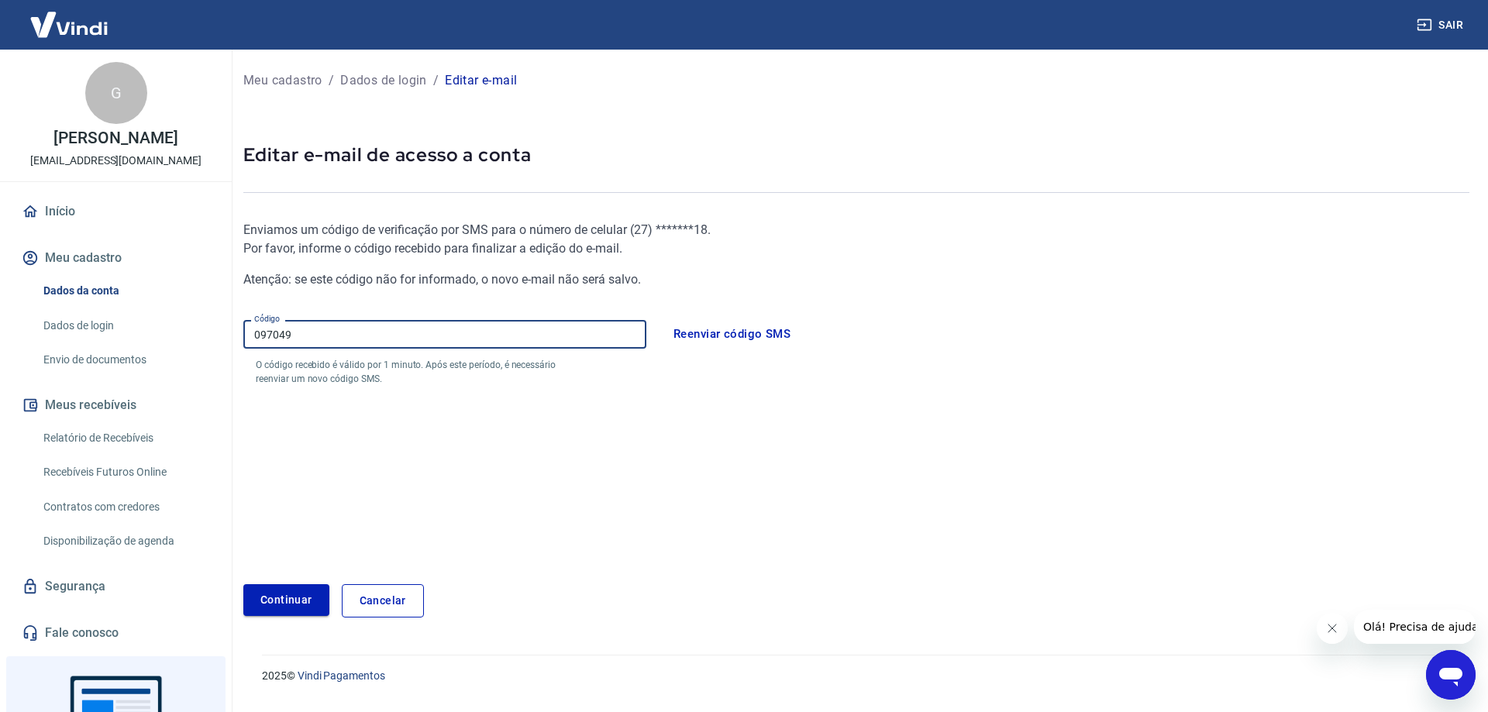
type input "097049"
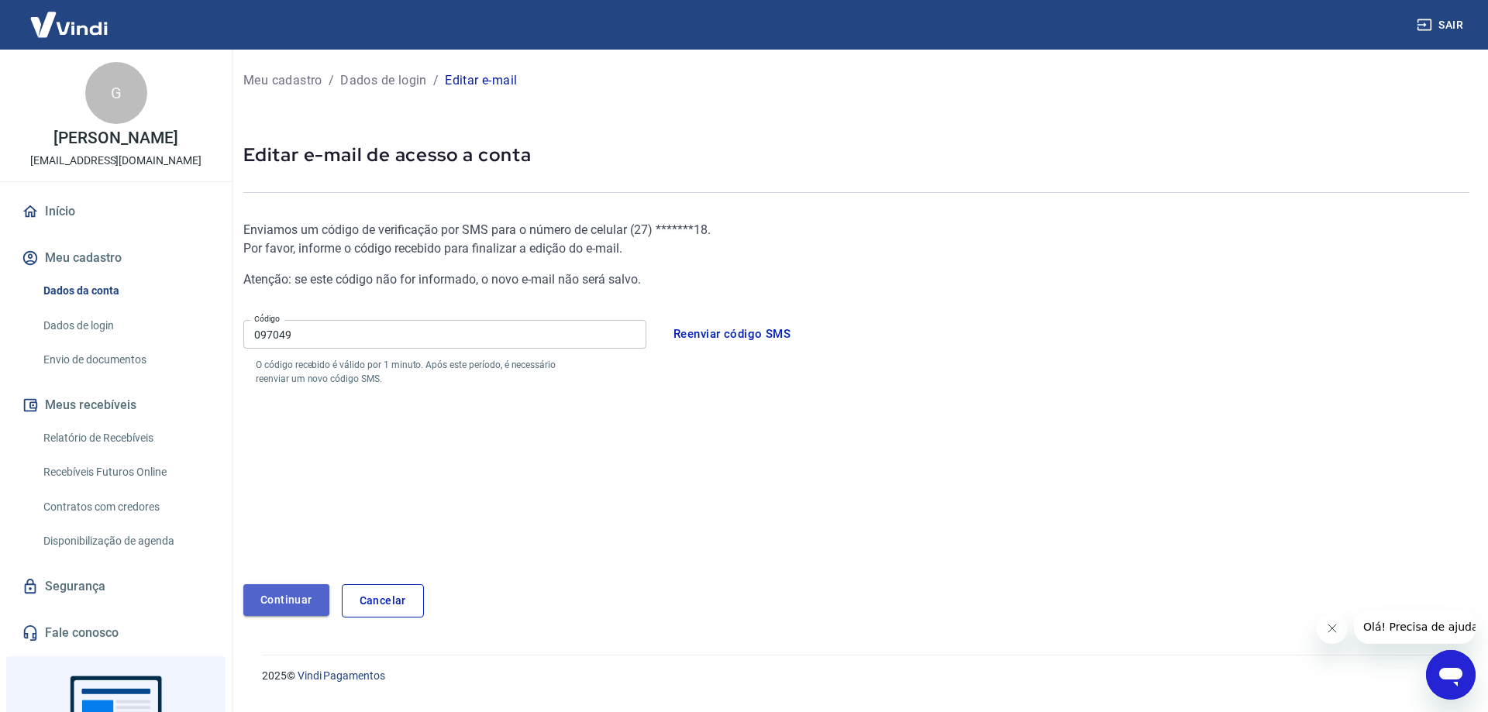
click at [292, 601] on button "Continuar" at bounding box center [286, 600] width 86 height 32
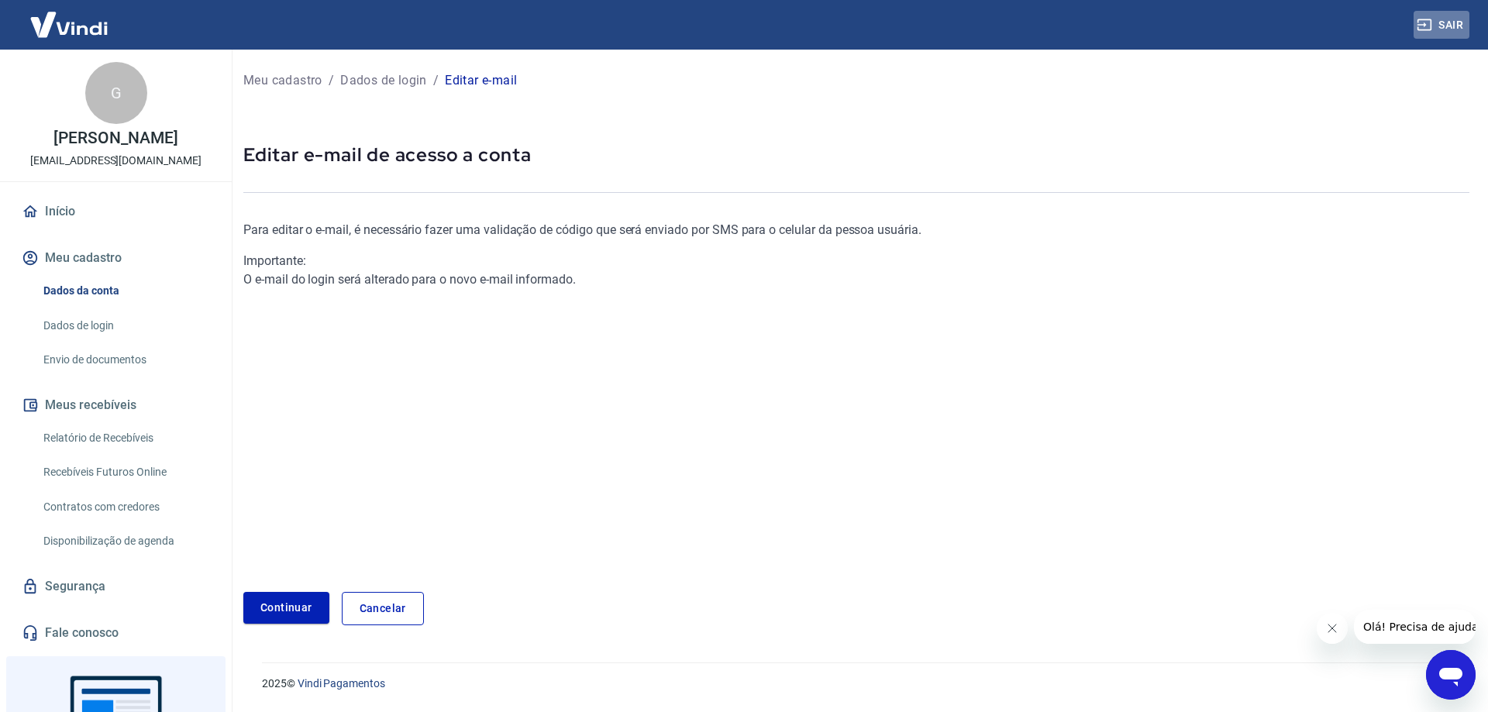
click at [1451, 27] on button "Sair" at bounding box center [1442, 25] width 56 height 29
